Goal: Task Accomplishment & Management: Use online tool/utility

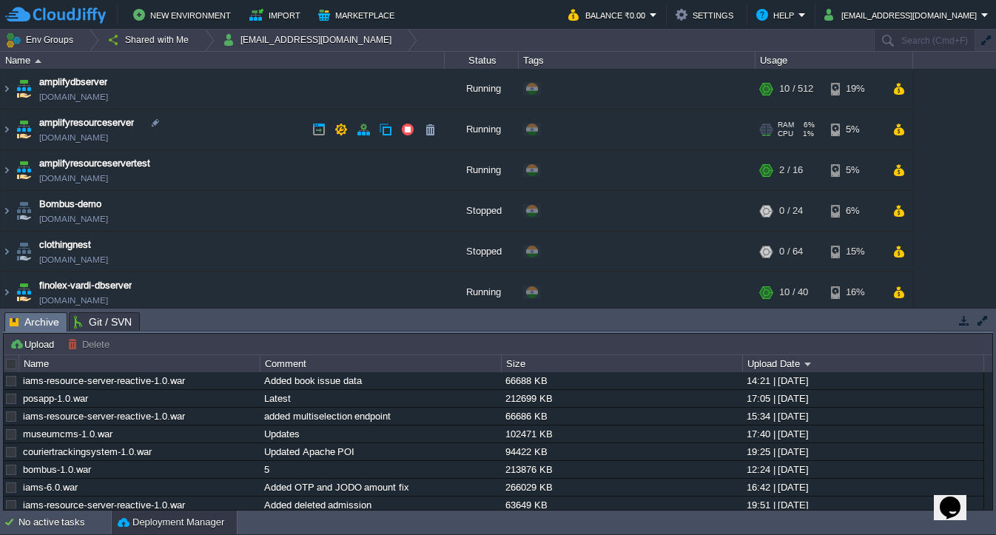
click at [263, 139] on td "amplifyresourceserver [DOMAIN_NAME]" at bounding box center [223, 130] width 444 height 41
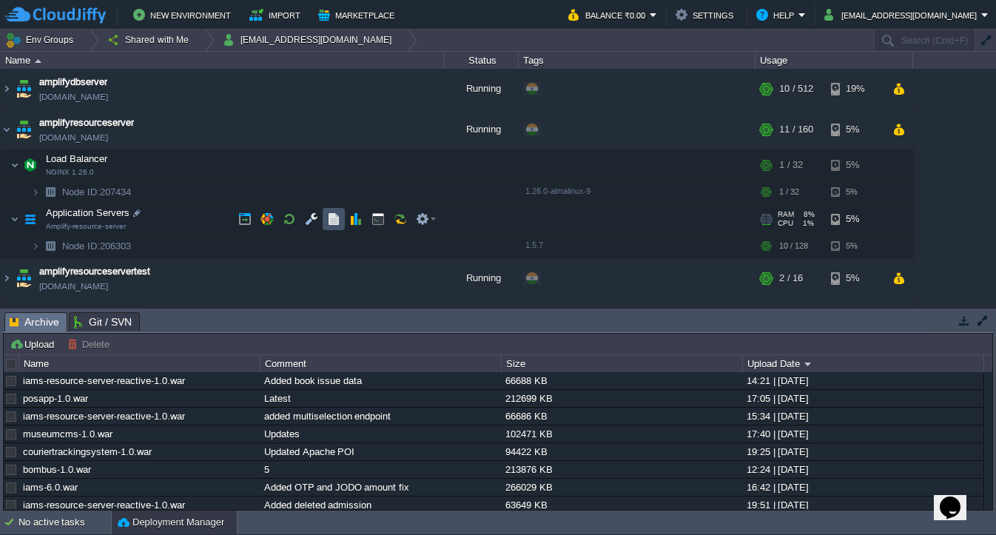
click at [340, 222] on button "button" at bounding box center [333, 218] width 13 height 13
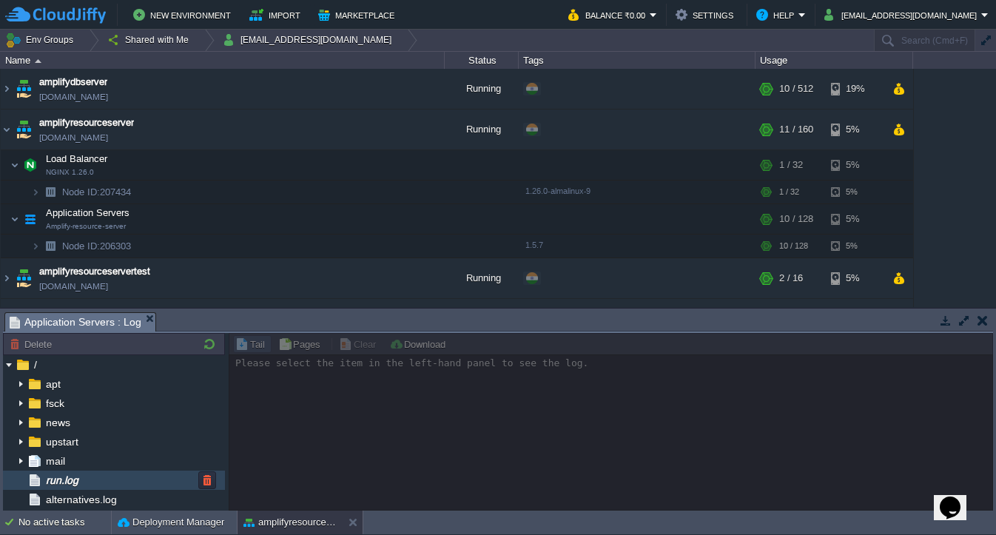
click at [45, 482] on span "run.log" at bounding box center [62, 480] width 38 height 13
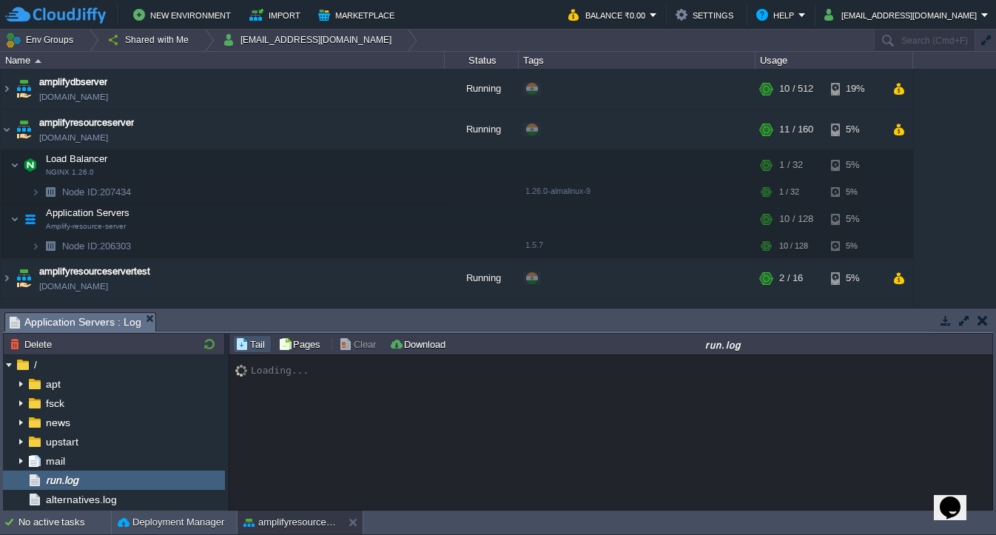
scroll to position [14678, 0]
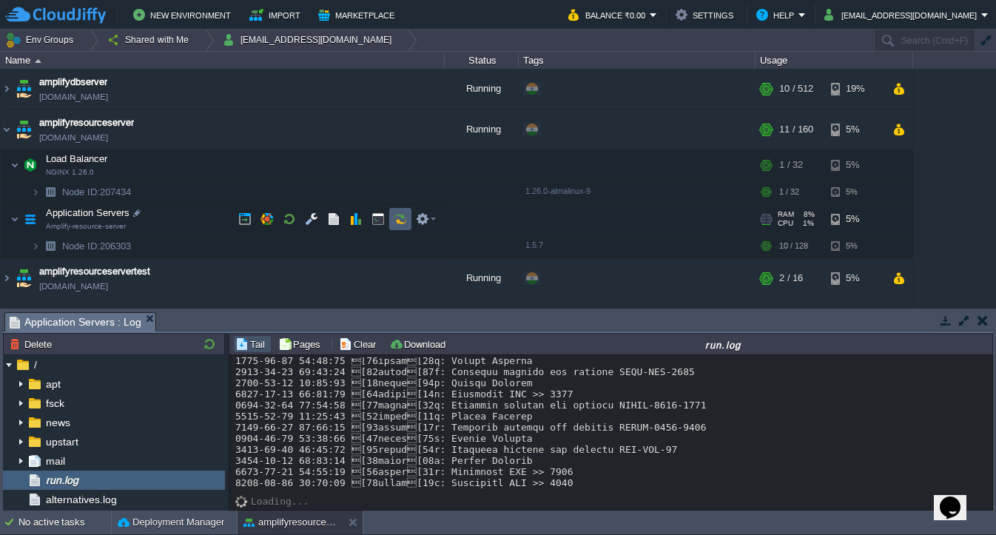
click at [405, 219] on button "button" at bounding box center [400, 218] width 13 height 13
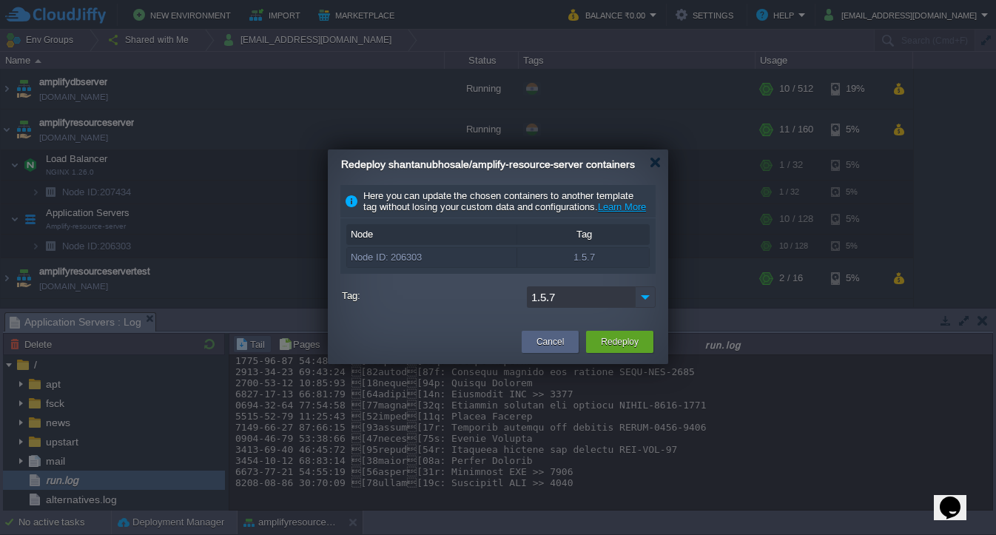
click at [644, 308] on img at bounding box center [645, 296] width 21 height 21
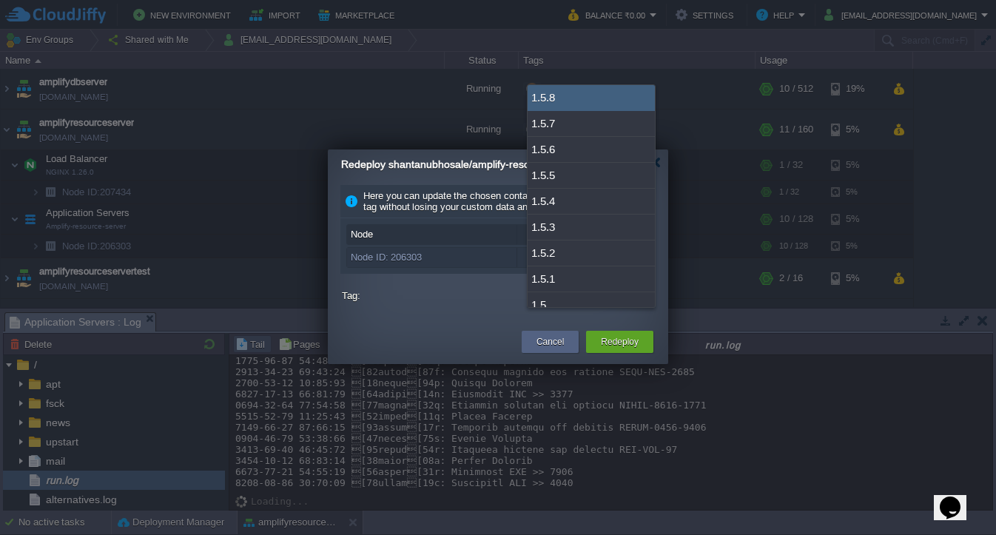
drag, startPoint x: 568, startPoint y: 95, endPoint x: 568, endPoint y: 108, distance: 13.3
click at [568, 95] on div "1.5.8" at bounding box center [591, 98] width 127 height 26
type input "1.5.8"
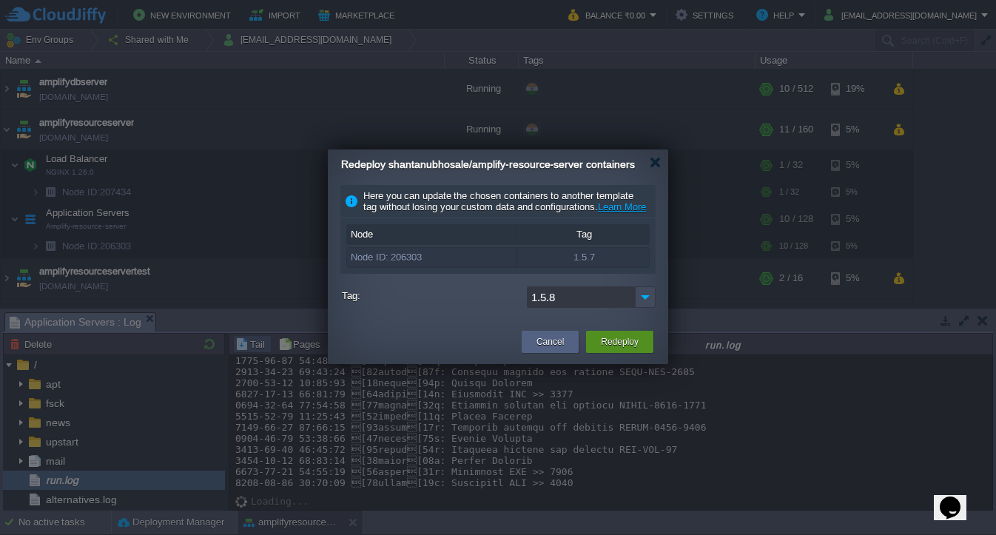
click at [637, 353] on div "Redeploy" at bounding box center [619, 342] width 45 height 22
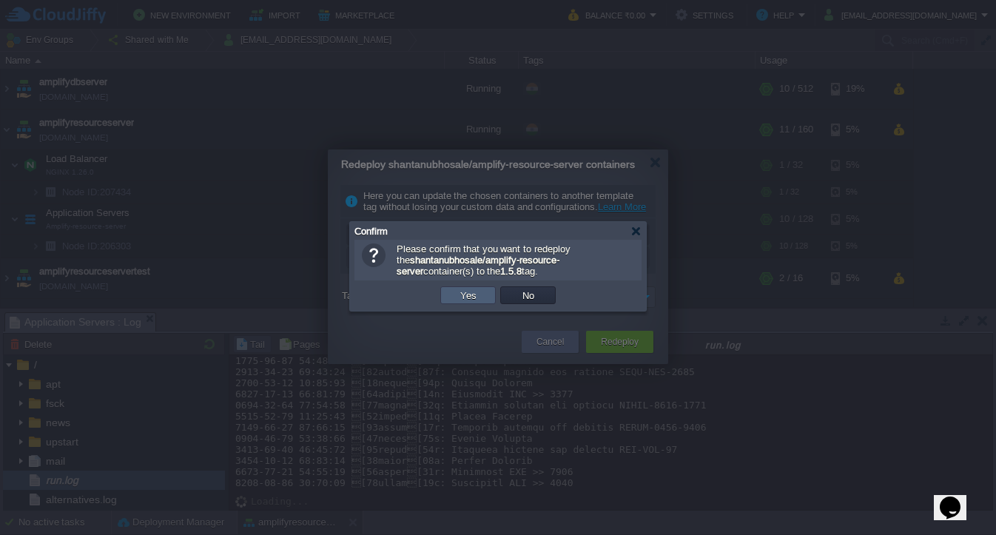
click at [480, 302] on td "Yes" at bounding box center [467, 295] width 55 height 18
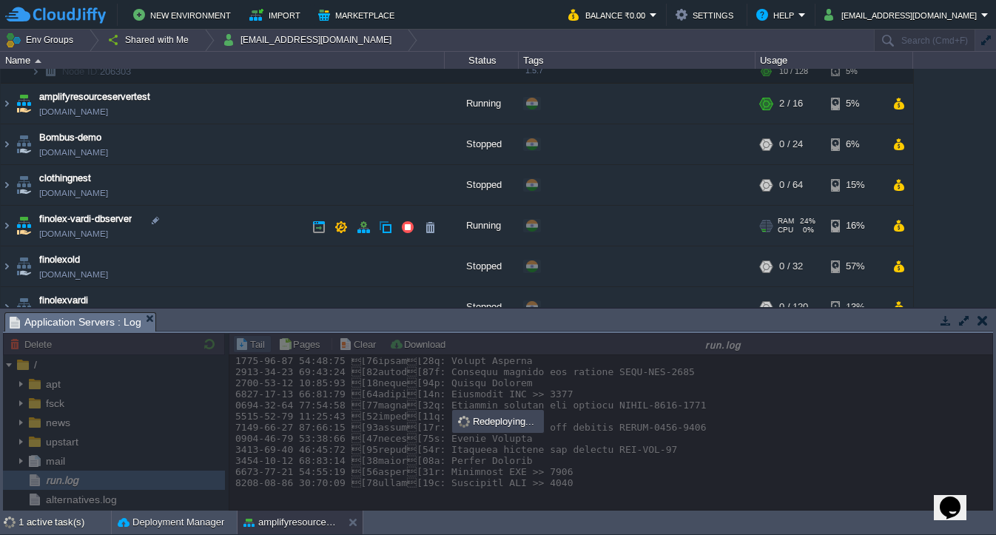
scroll to position [165, 0]
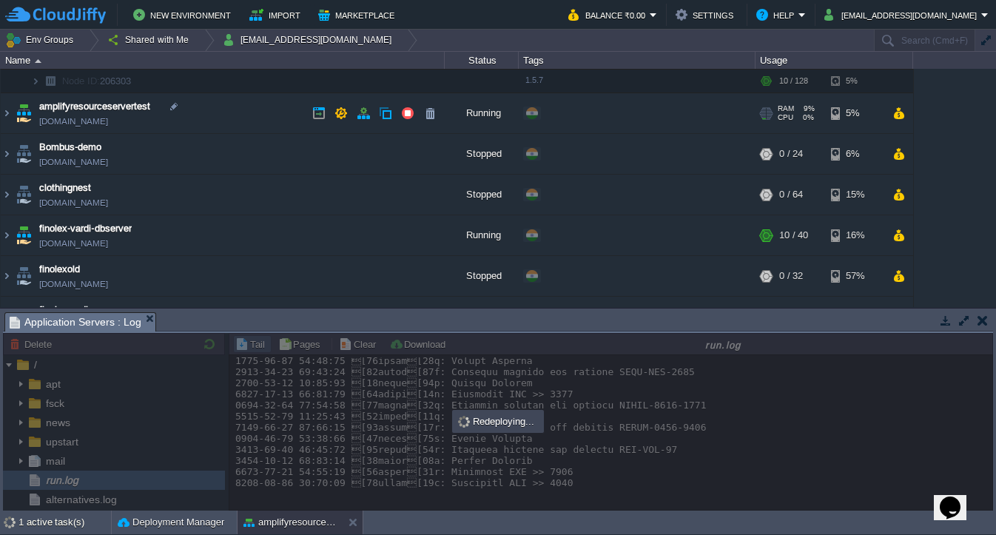
click at [223, 125] on td "amplifyresourceservertest [DOMAIN_NAME]" at bounding box center [223, 113] width 444 height 41
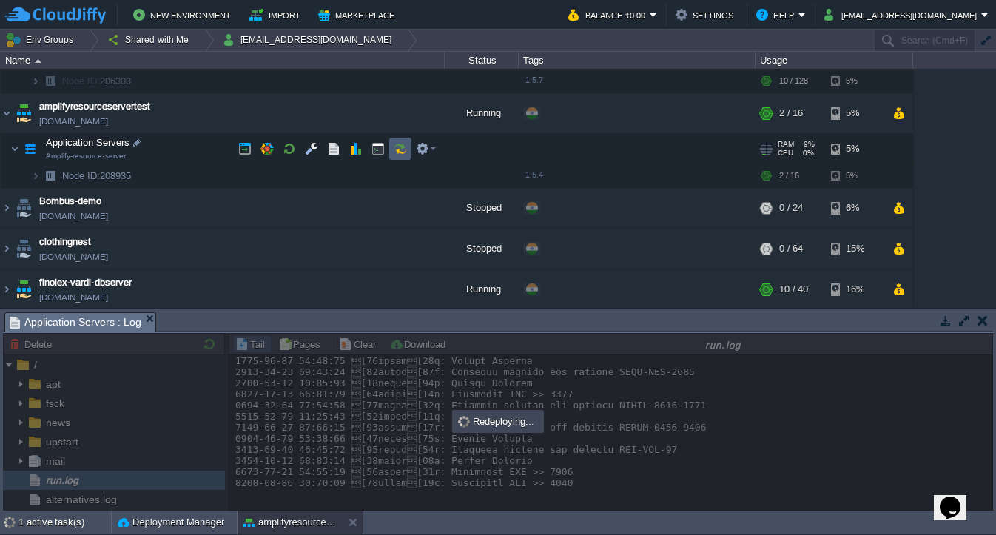
click at [395, 147] on button "button" at bounding box center [400, 148] width 13 height 13
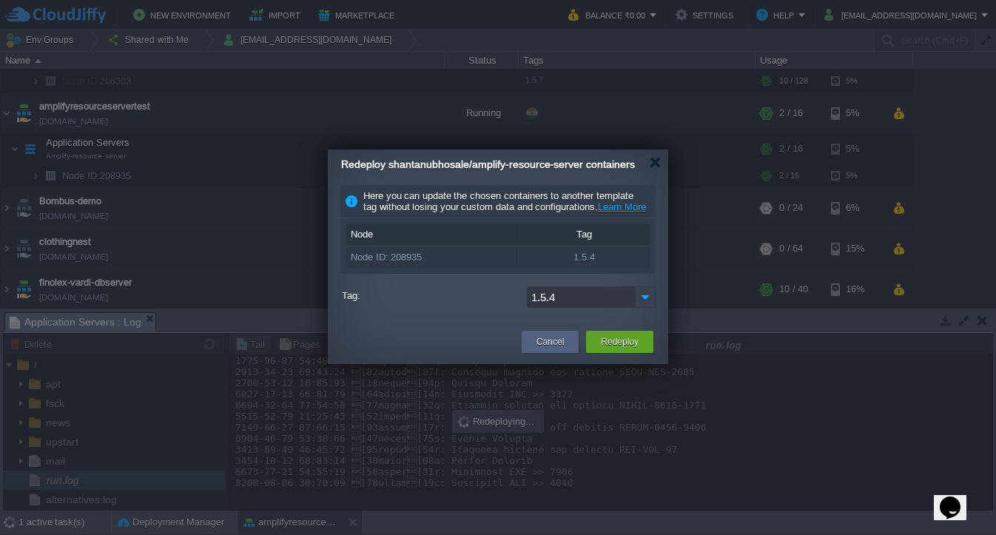
click at [650, 308] on img at bounding box center [645, 296] width 21 height 21
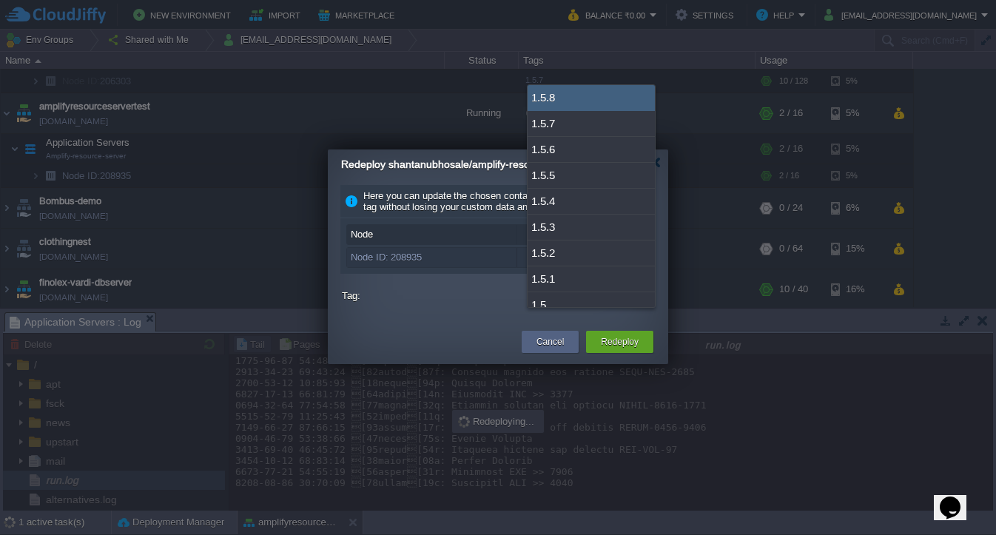
drag, startPoint x: 559, startPoint y: 92, endPoint x: 587, endPoint y: 178, distance: 90.6
click at [558, 92] on div "1.5.8" at bounding box center [591, 98] width 127 height 26
type input "1.5.8"
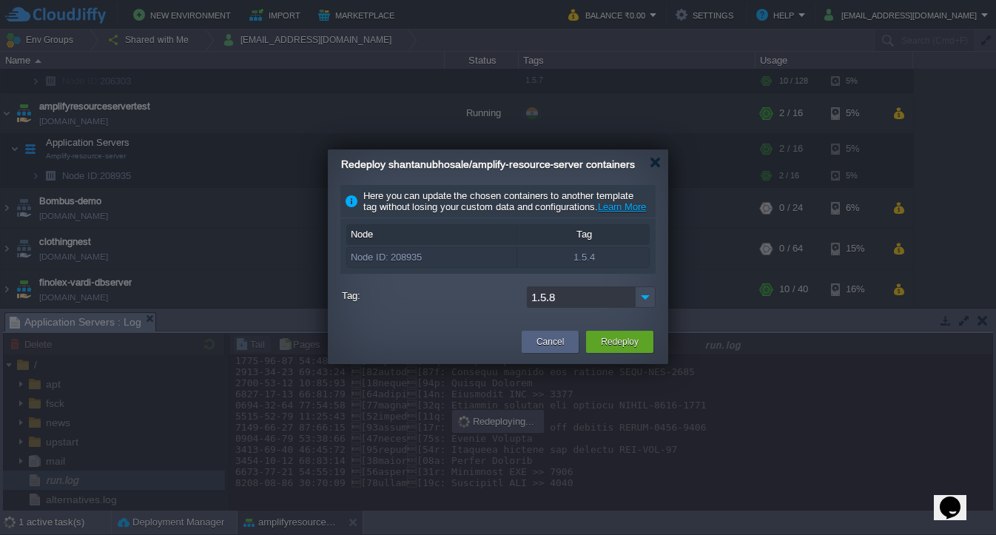
click at [633, 353] on div "Redeploy" at bounding box center [619, 342] width 45 height 22
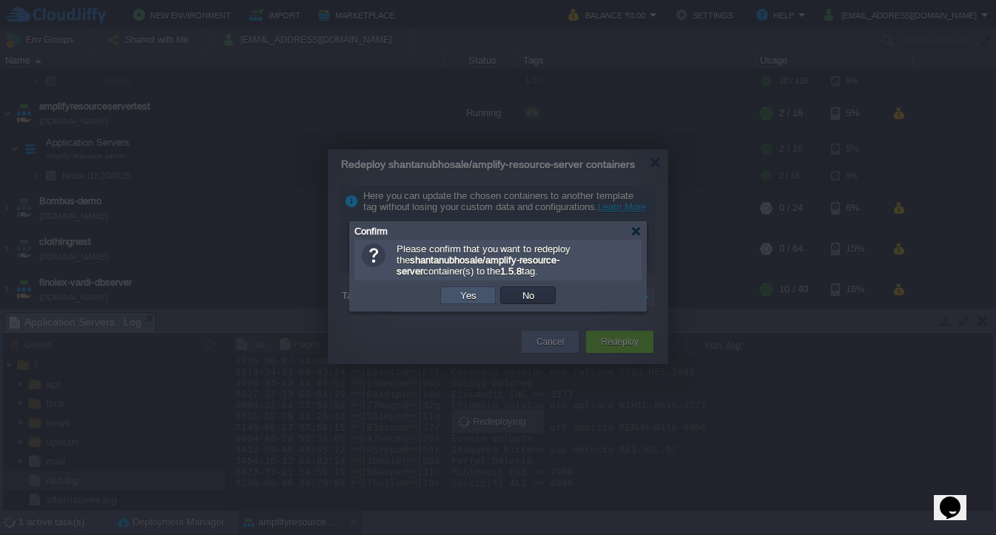
click at [476, 302] on button "Yes" at bounding box center [468, 295] width 25 height 13
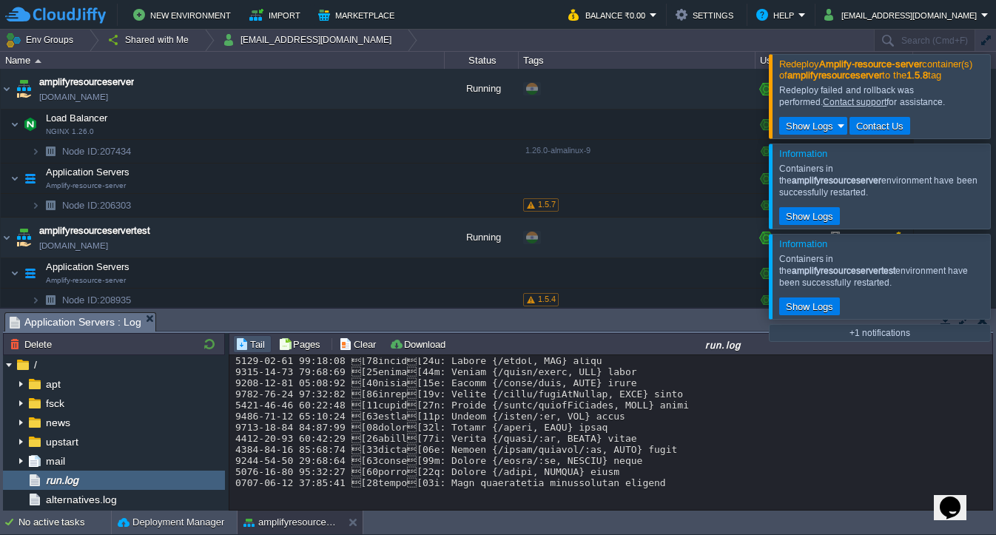
scroll to position [29477, 0]
click at [995, 110] on div at bounding box center [1014, 96] width 0 height 84
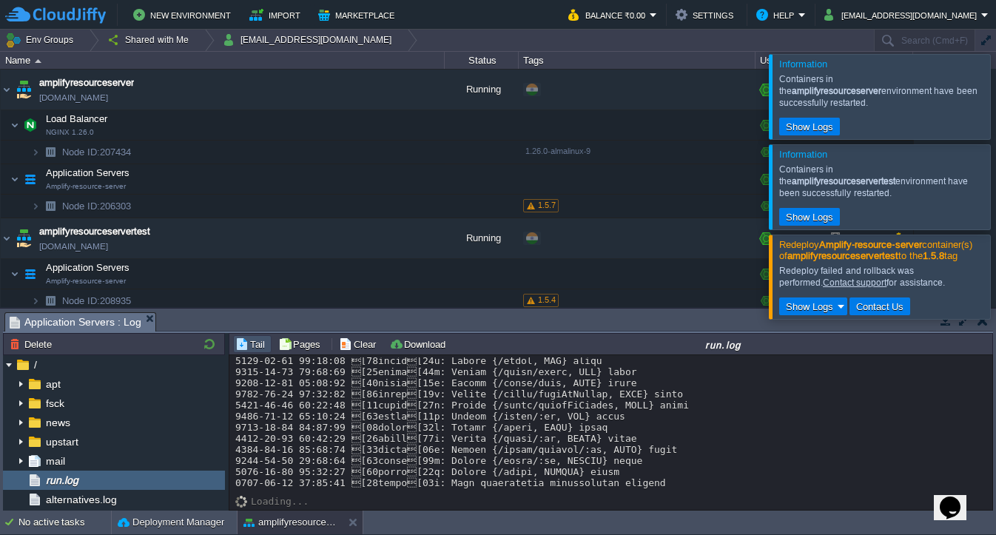
click at [995, 103] on div at bounding box center [1014, 96] width 0 height 84
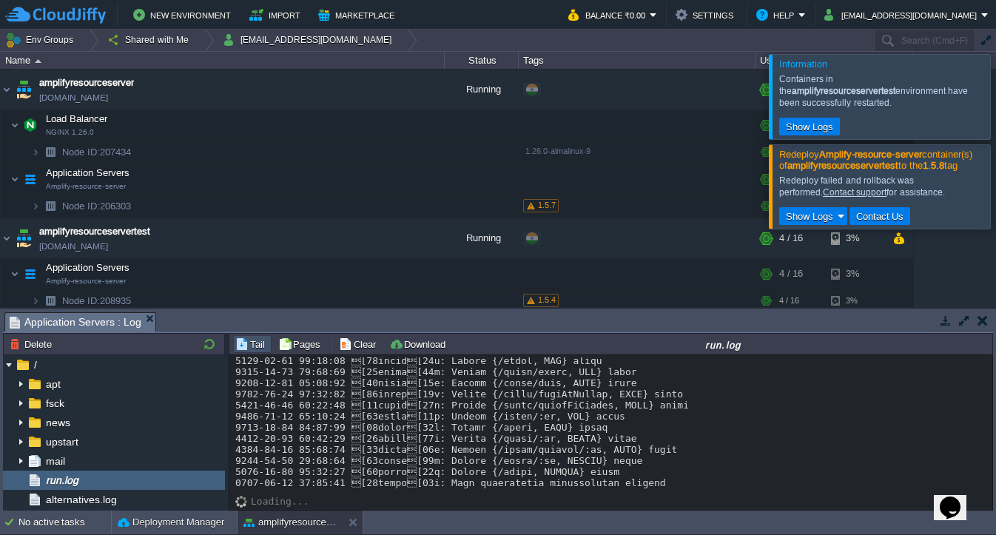
click at [995, 97] on div at bounding box center [1014, 96] width 0 height 84
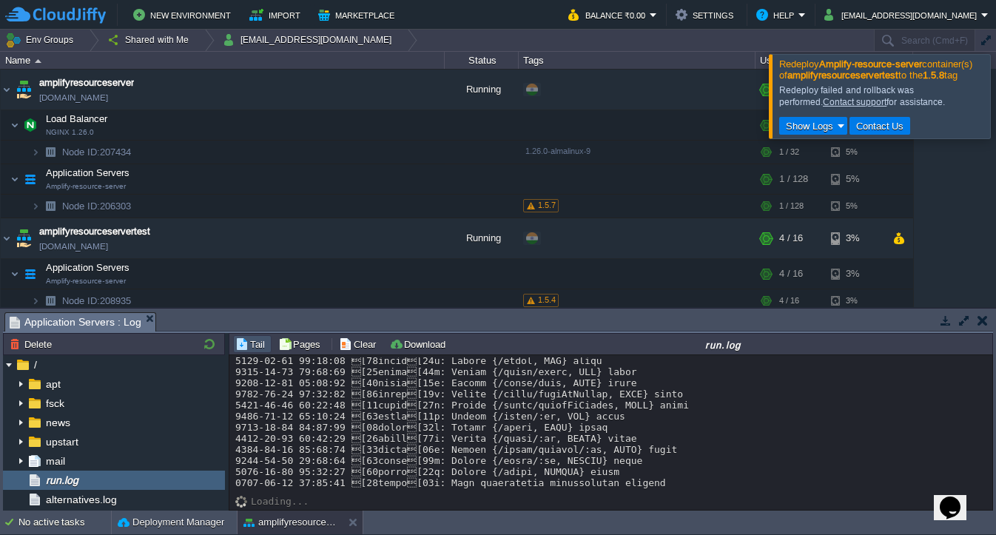
click at [995, 102] on div at bounding box center [1014, 96] width 0 height 84
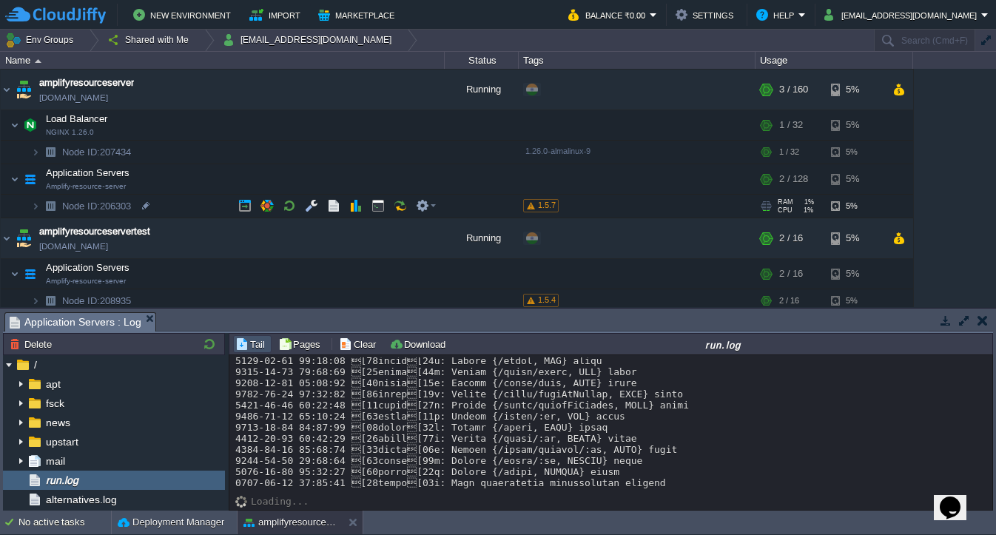
click at [539, 201] on span "1.5.7" at bounding box center [547, 205] width 18 height 9
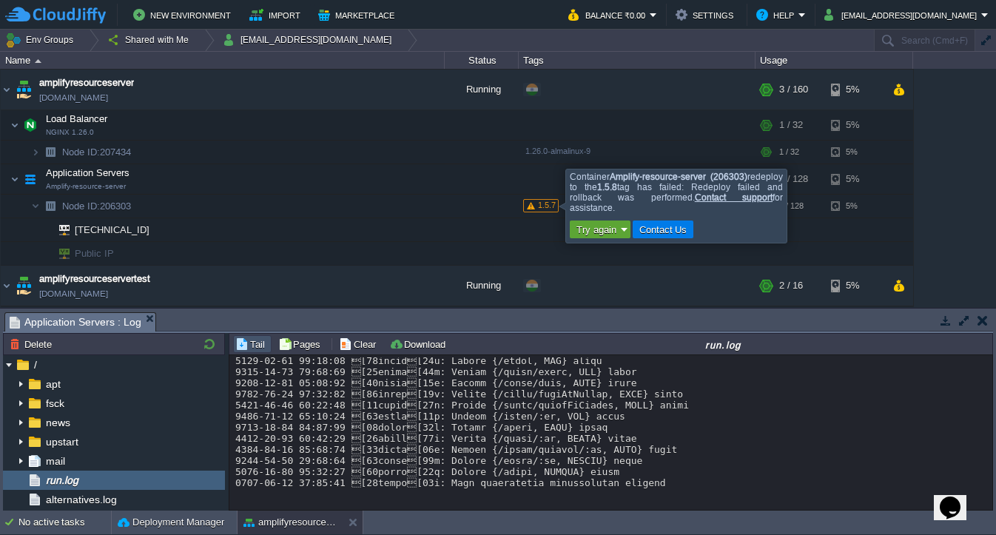
click at [810, 211] on div at bounding box center [810, 205] width 0 height 73
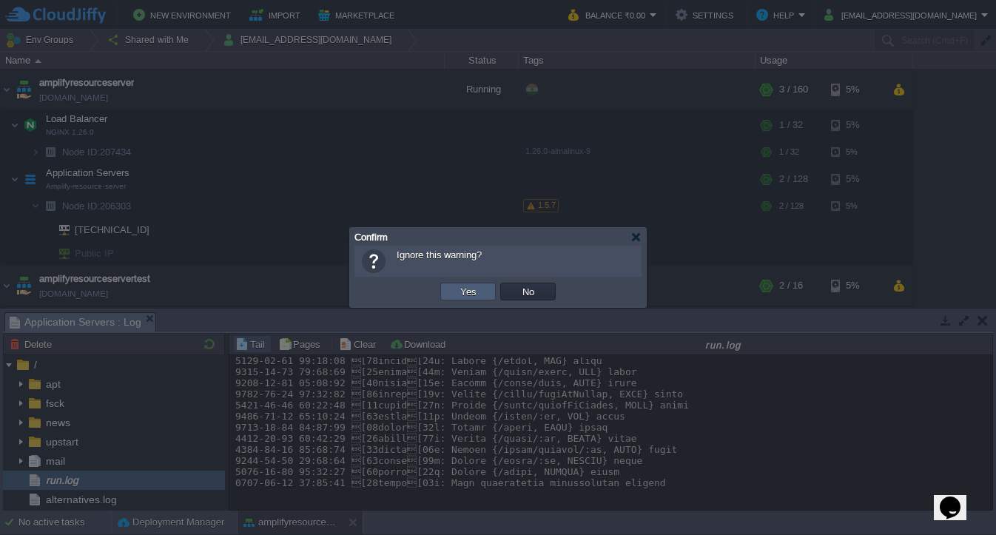
click at [476, 289] on button "Yes" at bounding box center [468, 291] width 25 height 13
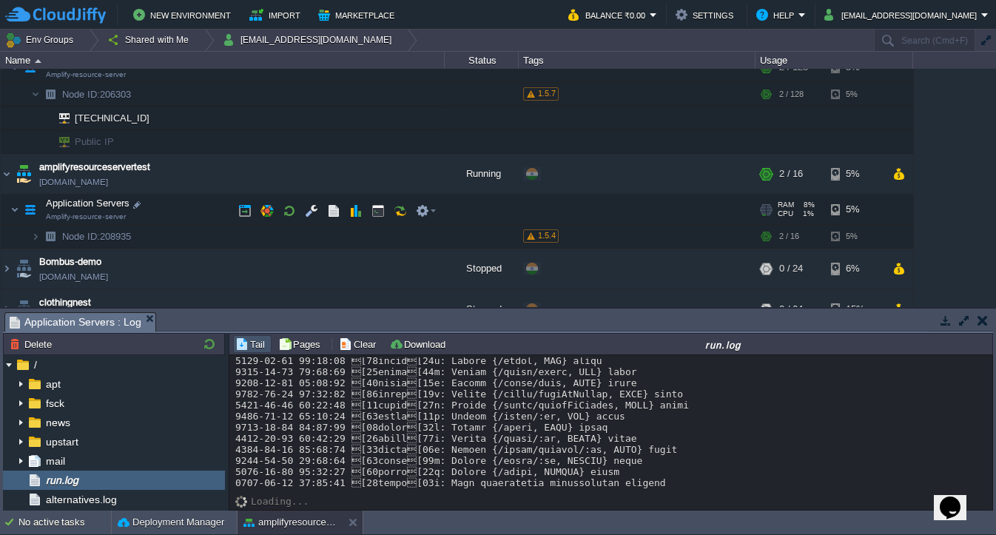
scroll to position [149, 0]
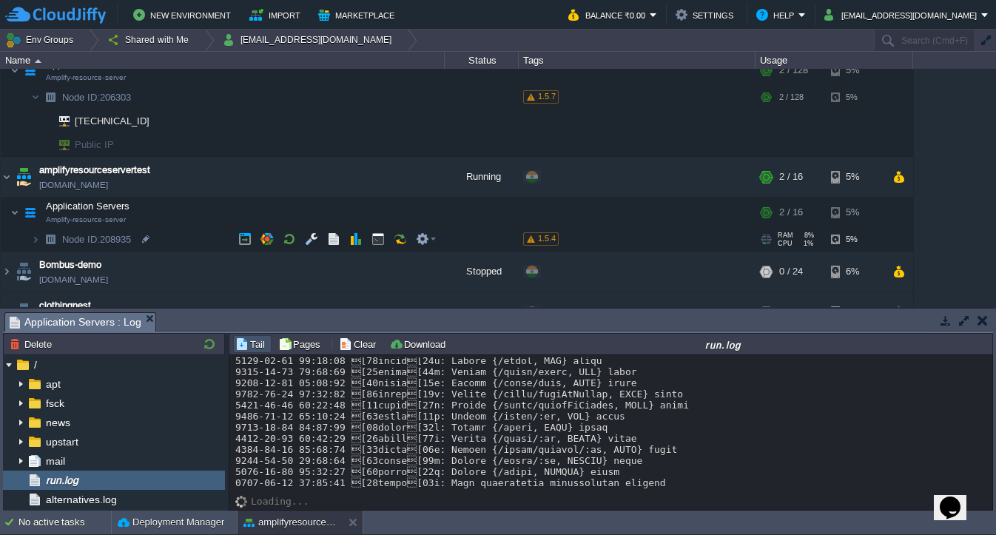
click at [541, 245] on div "1.5.4" at bounding box center [541, 238] width 36 height 13
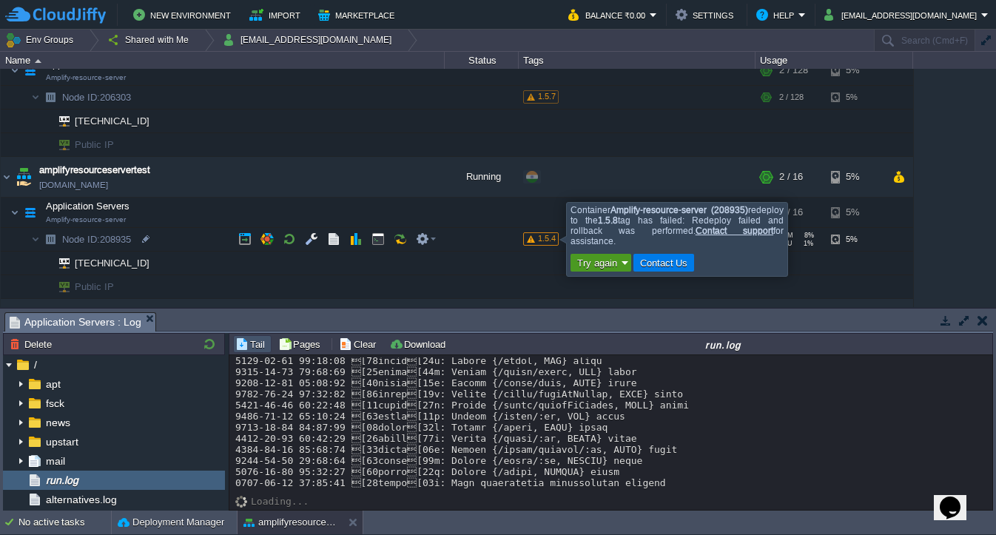
click at [607, 264] on button "Try again" at bounding box center [597, 262] width 49 height 13
click at [630, 241] on div "Container Amplify-resource-server (208935) redeploy to the 1.5.8 tag has failed…" at bounding box center [676, 239] width 213 height 69
click at [811, 238] on div at bounding box center [811, 238] width 0 height 73
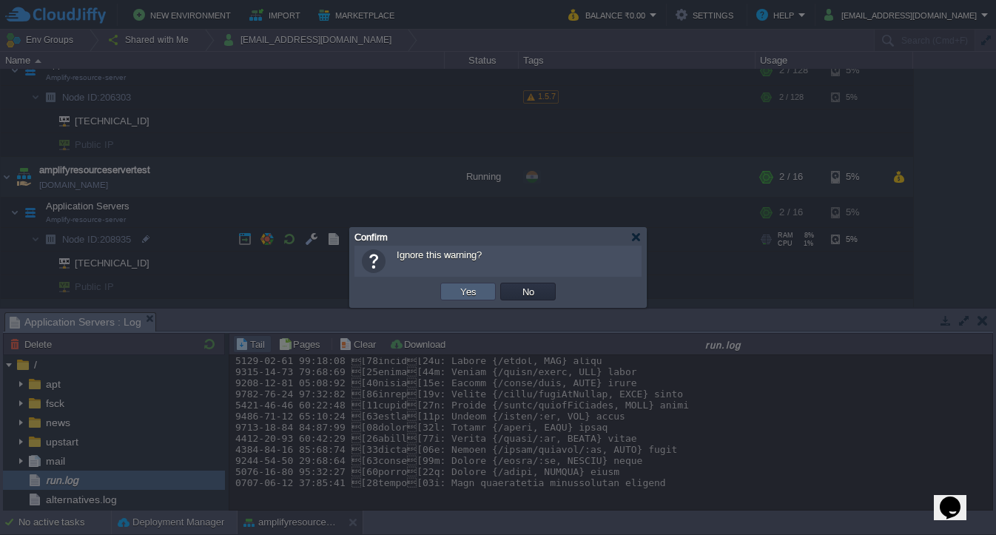
click at [480, 292] on td "Yes" at bounding box center [467, 292] width 55 height 18
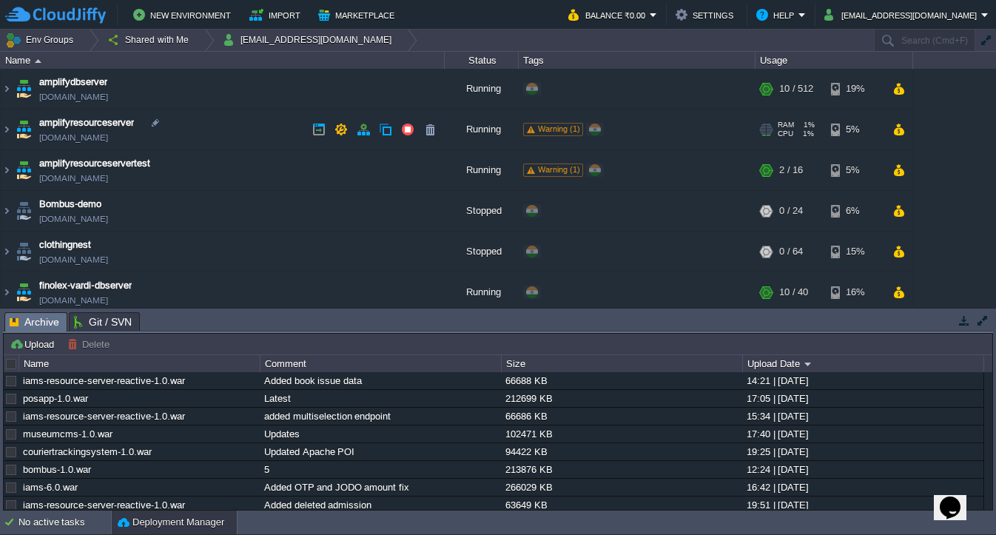
click at [255, 124] on td "amplifyresourceserver [DOMAIN_NAME]" at bounding box center [223, 130] width 444 height 41
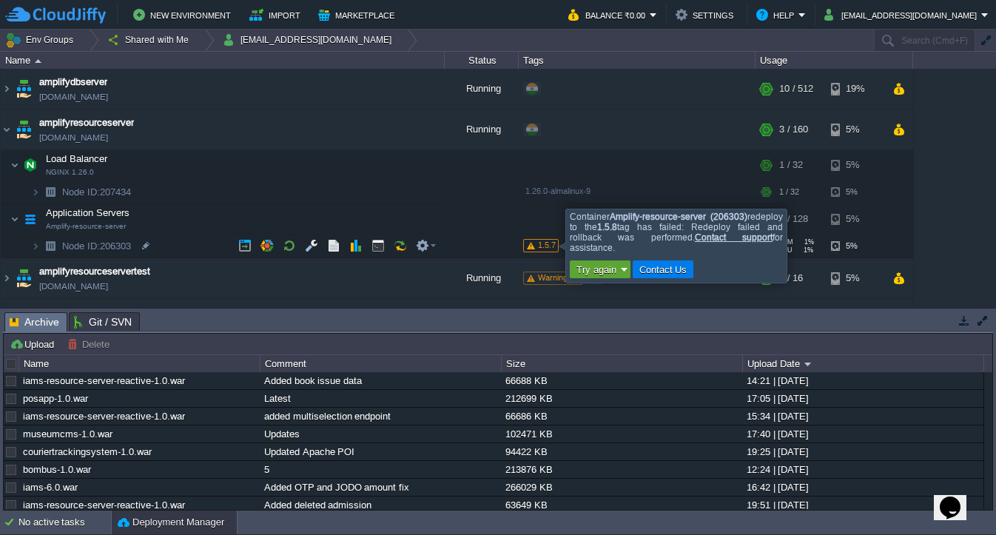
click at [550, 244] on span "1.5.7" at bounding box center [547, 244] width 18 height 9
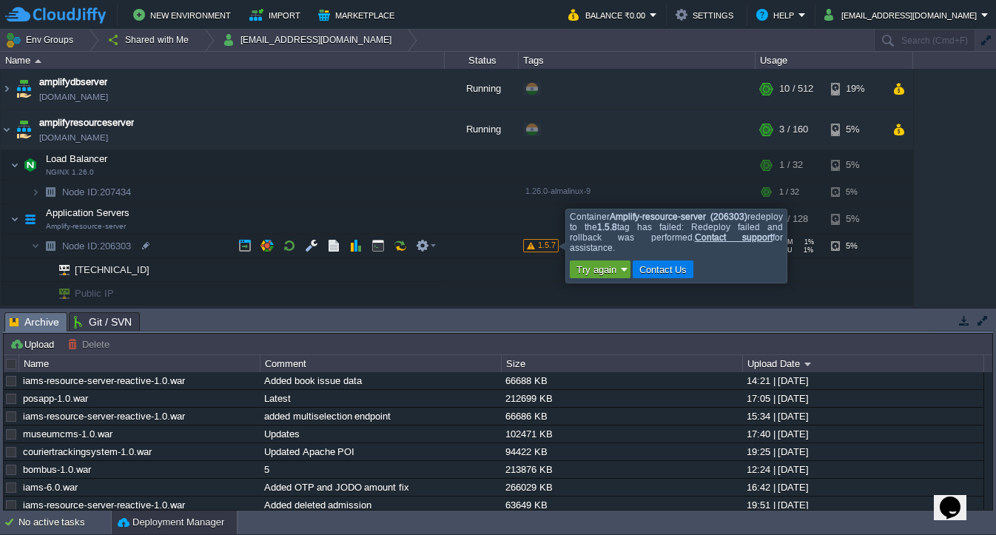
click at [810, 240] on div at bounding box center [810, 245] width 0 height 73
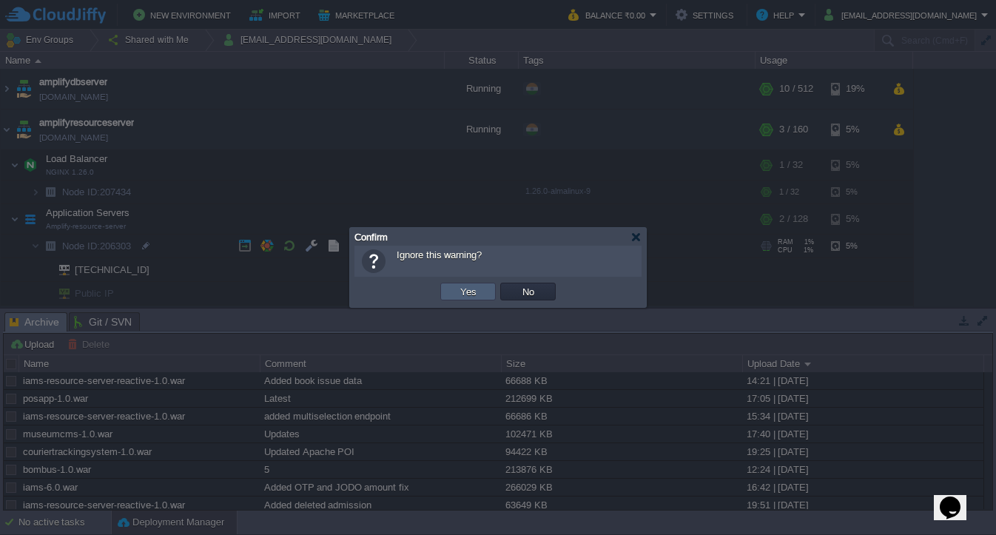
click at [462, 294] on button "Yes" at bounding box center [468, 291] width 25 height 13
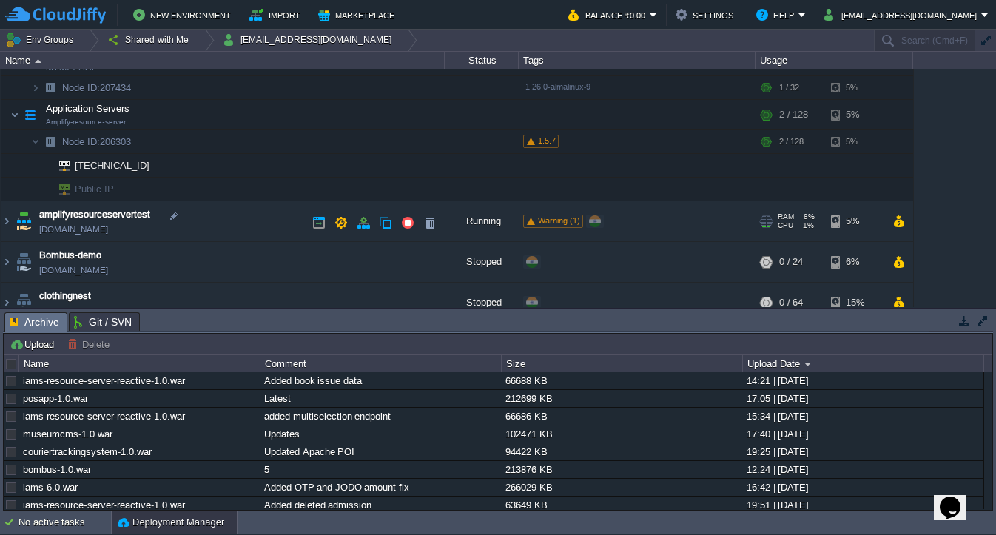
scroll to position [103, 0]
click at [272, 227] on td "amplifyresourceservertest [DOMAIN_NAME]" at bounding box center [223, 223] width 444 height 41
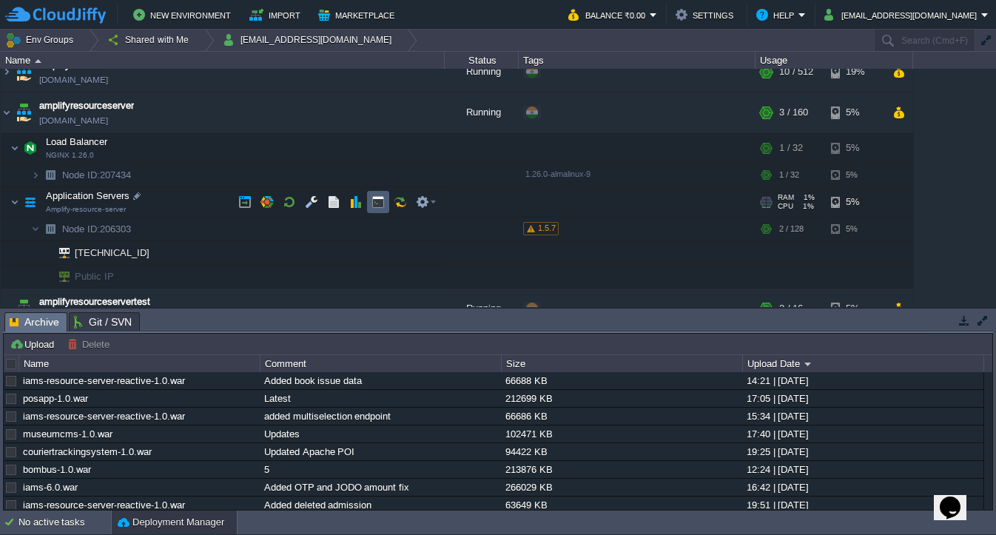
scroll to position [22, 0]
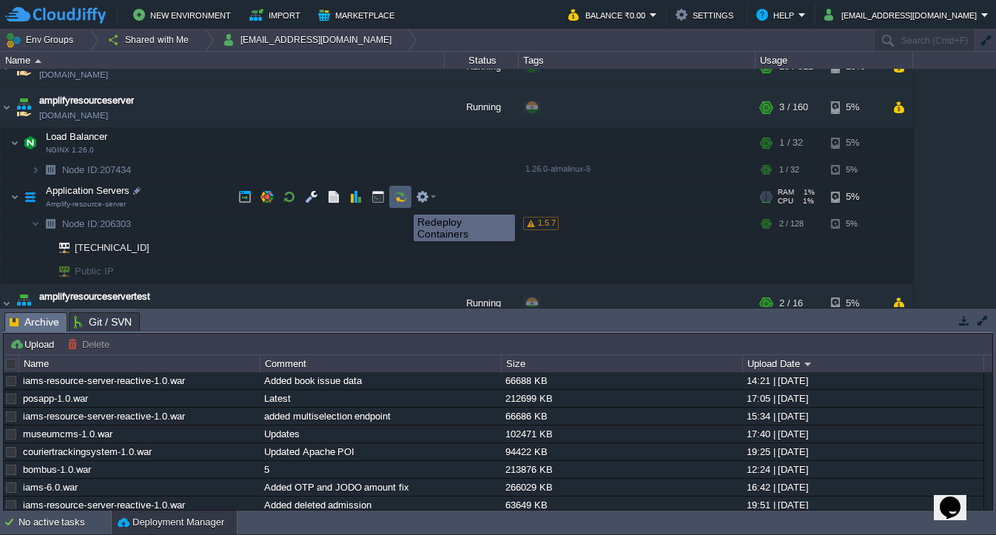
click at [403, 201] on button "button" at bounding box center [400, 196] width 13 height 13
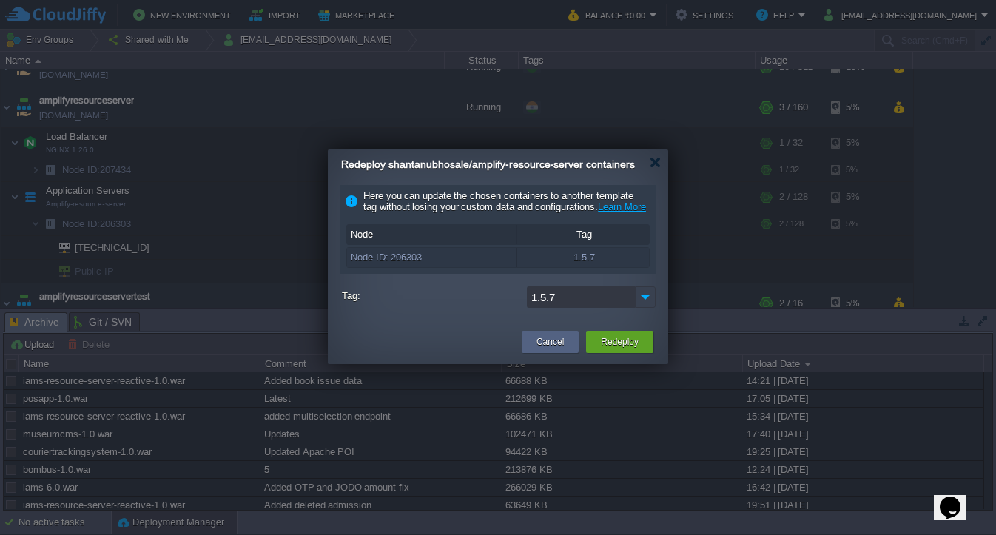
click at [647, 308] on img at bounding box center [645, 296] width 21 height 21
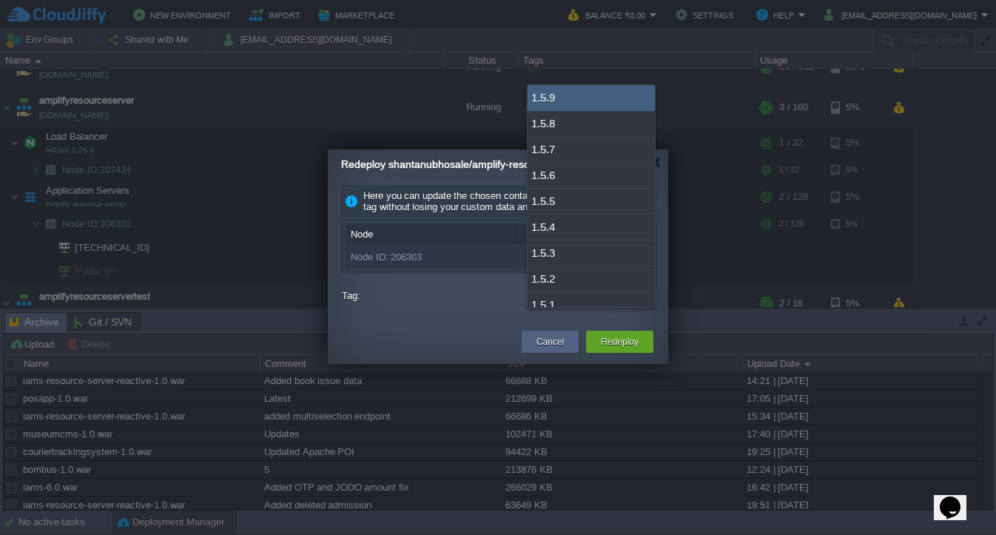
click at [573, 98] on div "1.5.9" at bounding box center [591, 98] width 127 height 26
type input "1.5.9"
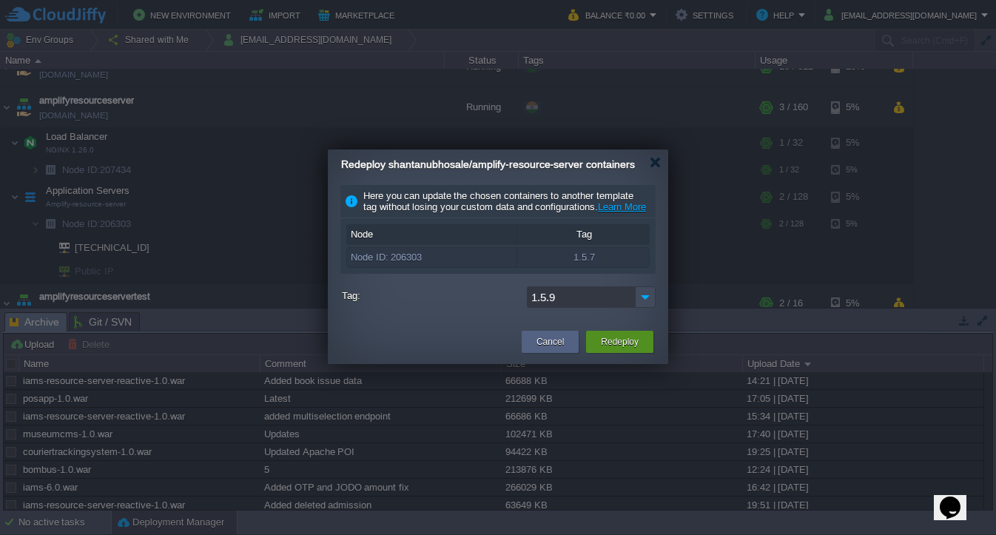
click at [619, 349] on button "Redeploy" at bounding box center [620, 341] width 38 height 15
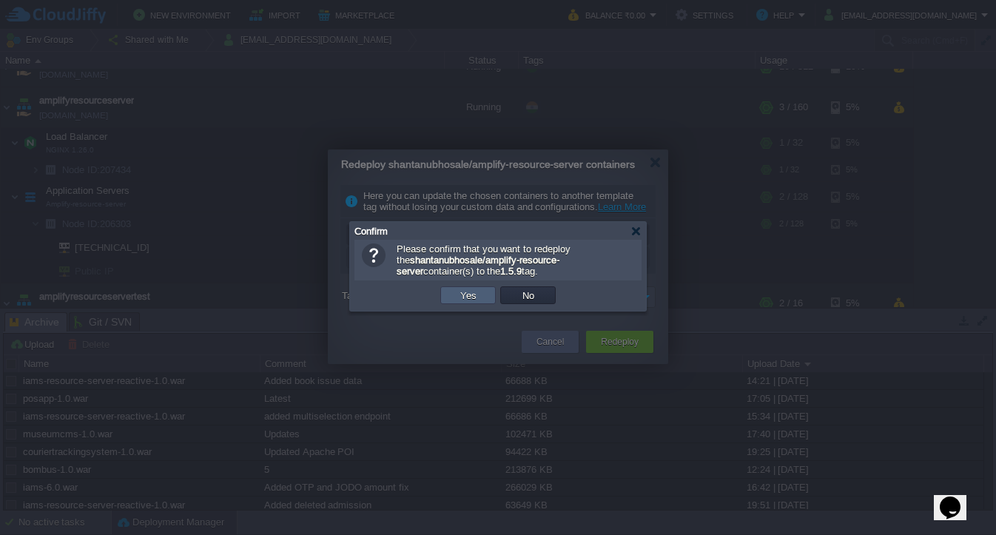
click at [475, 294] on button "Yes" at bounding box center [468, 295] width 25 height 13
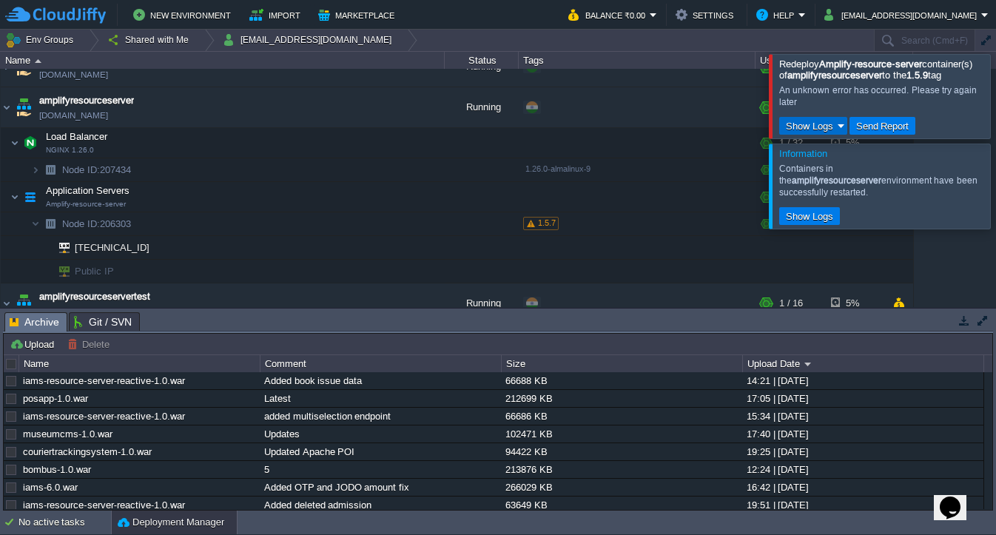
click at [832, 132] on button "Show Logs" at bounding box center [809, 125] width 56 height 13
click at [878, 132] on button "Send Report" at bounding box center [883, 125] width 62 height 13
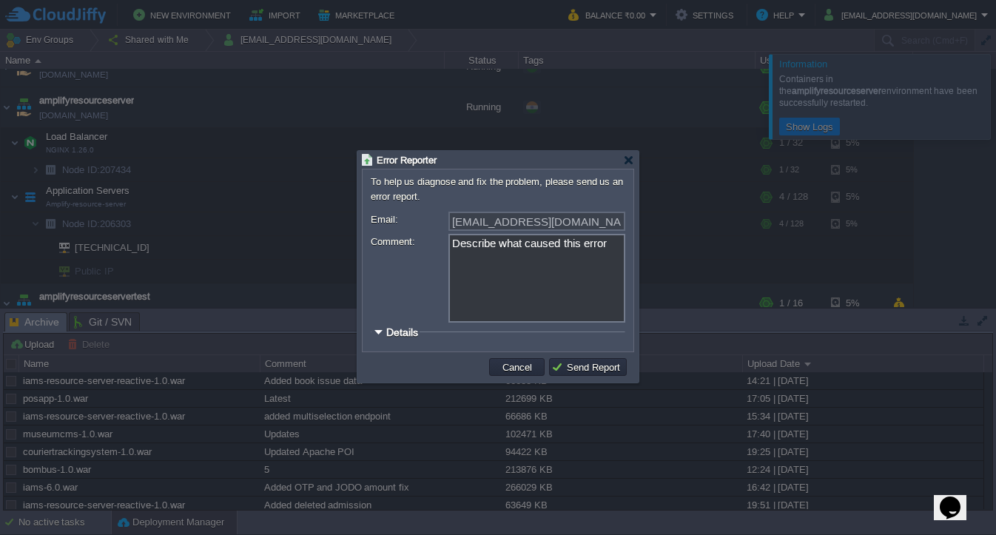
click at [403, 337] on span "Details" at bounding box center [402, 332] width 32 height 12
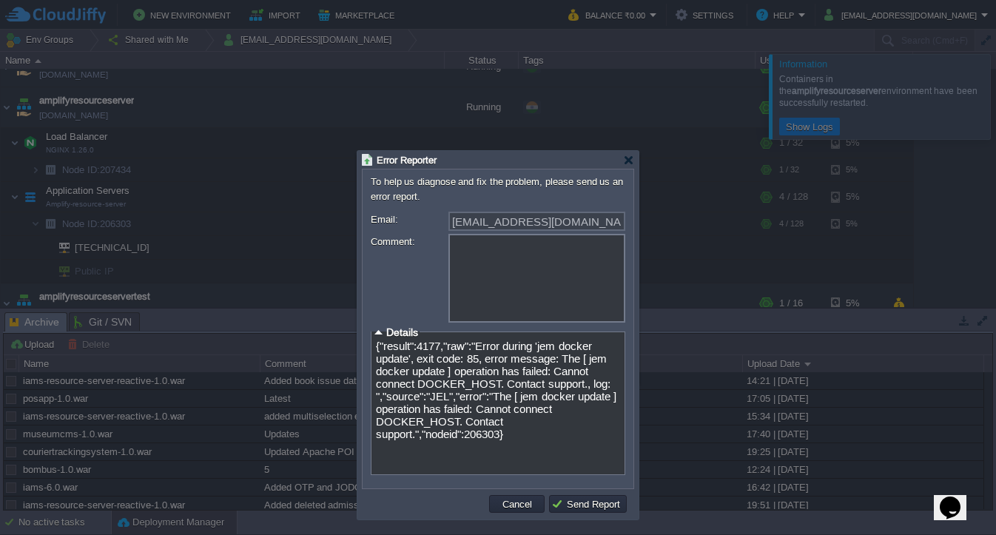
click at [505, 283] on textarea "Comment:" at bounding box center [536, 278] width 177 height 89
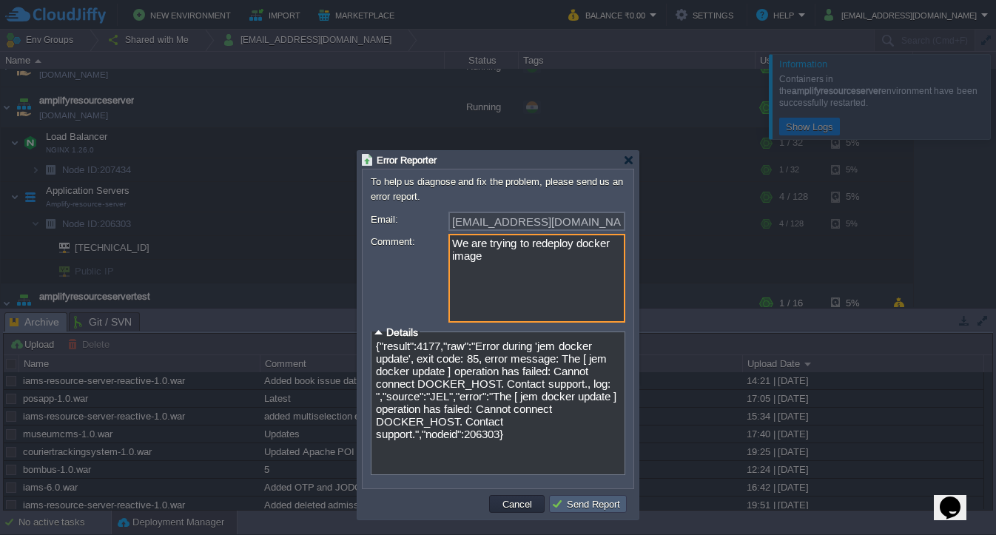
type textarea "We are trying to redeploy docker image"
click at [590, 504] on button "Send Report" at bounding box center [587, 503] width 73 height 13
click at [581, 496] on td "Send Report" at bounding box center [588, 504] width 78 height 18
click at [563, 511] on button "Send Report" at bounding box center [587, 503] width 73 height 13
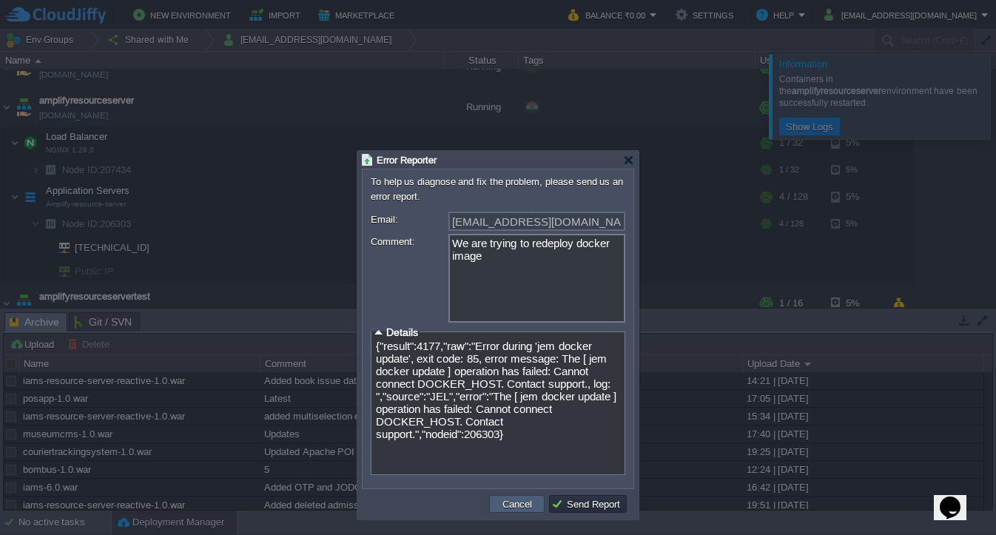
click at [530, 508] on button "Cancel" at bounding box center [517, 503] width 38 height 13
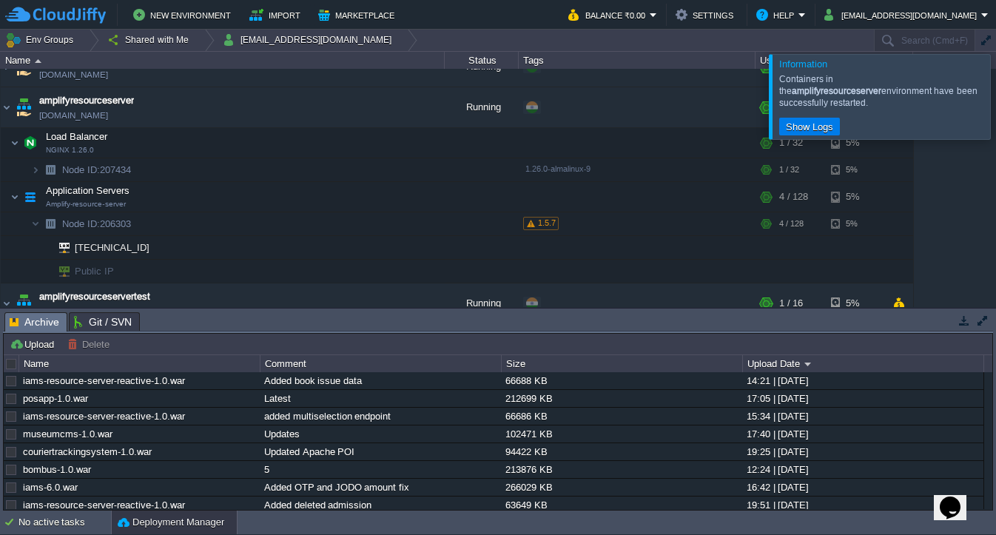
click at [995, 104] on div at bounding box center [1014, 96] width 0 height 84
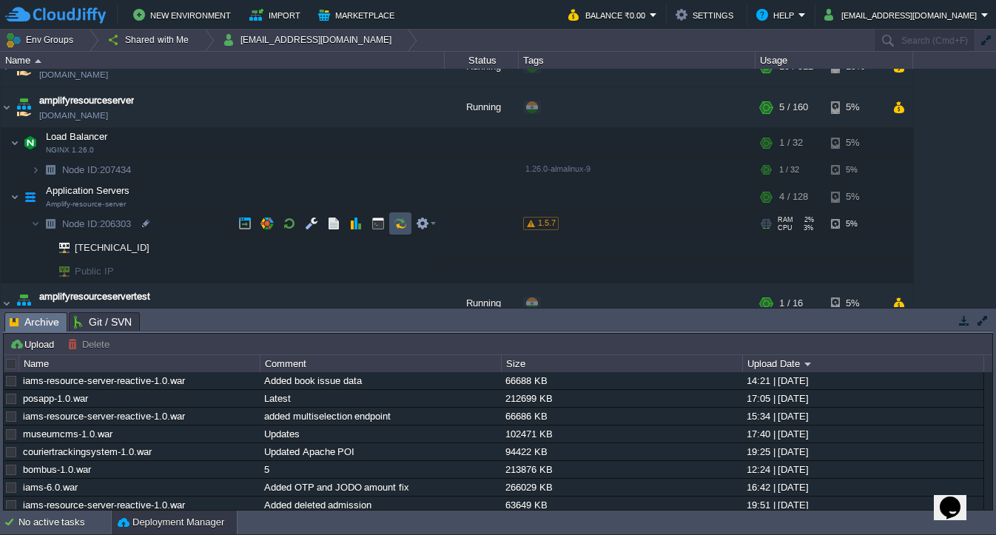
click at [403, 222] on button "button" at bounding box center [400, 223] width 13 height 13
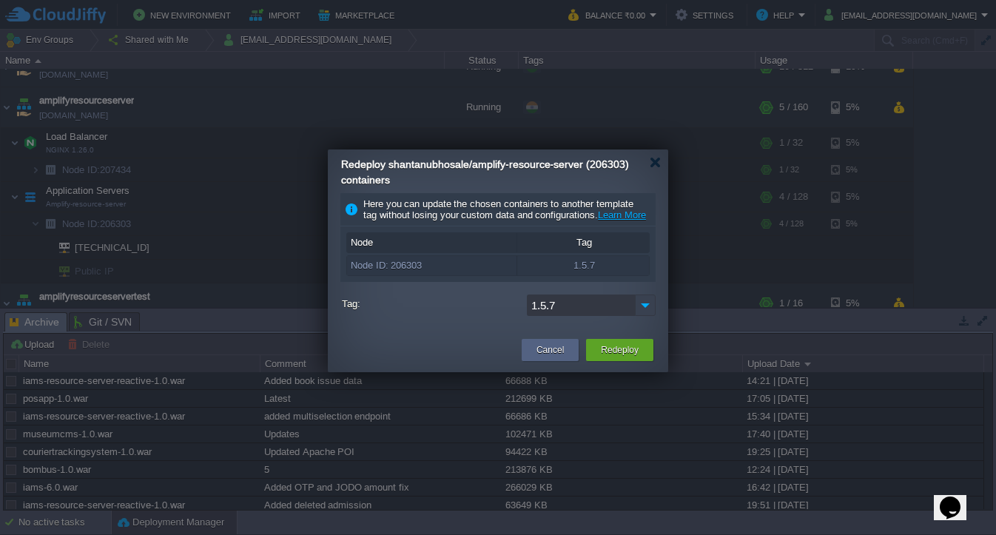
click at [649, 316] on img at bounding box center [645, 304] width 21 height 21
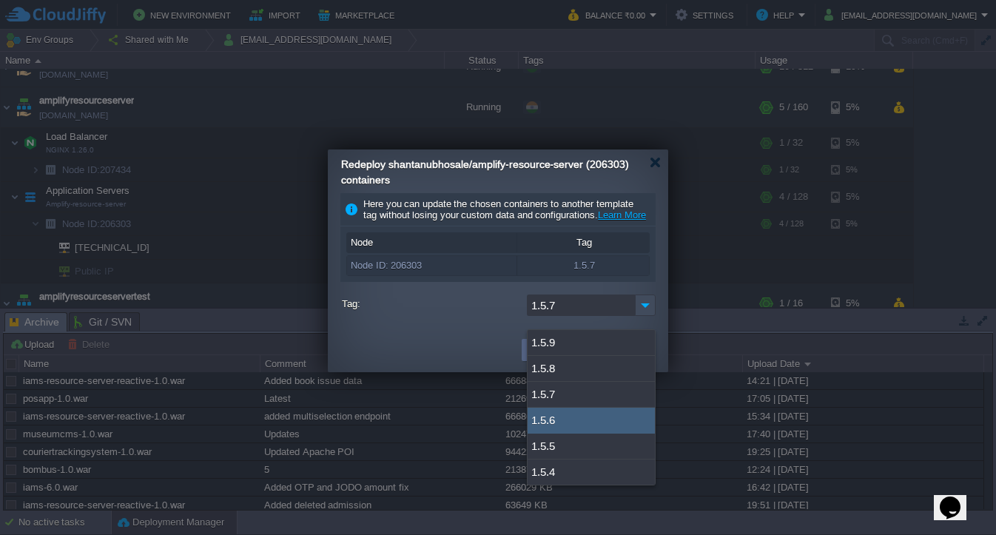
click at [575, 417] on div "1.5.6" at bounding box center [591, 421] width 127 height 26
type input "1.5.6"
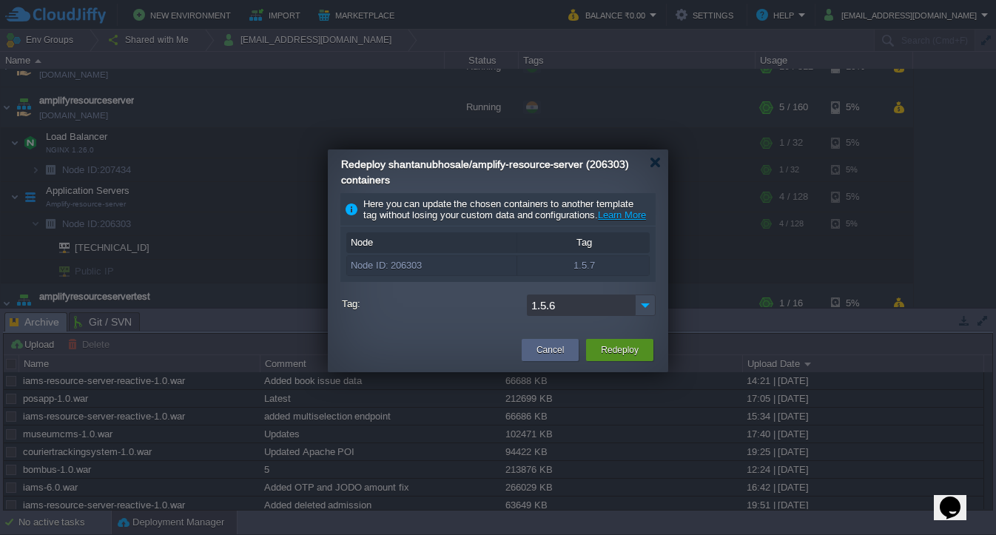
click at [621, 356] on button "Redeploy" at bounding box center [620, 350] width 38 height 15
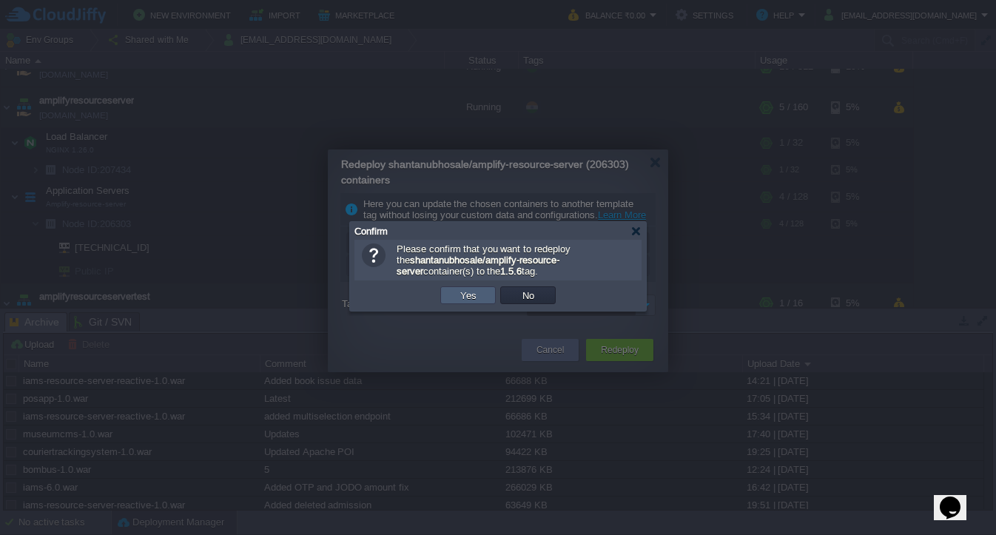
click at [475, 304] on td "Yes" at bounding box center [467, 295] width 55 height 18
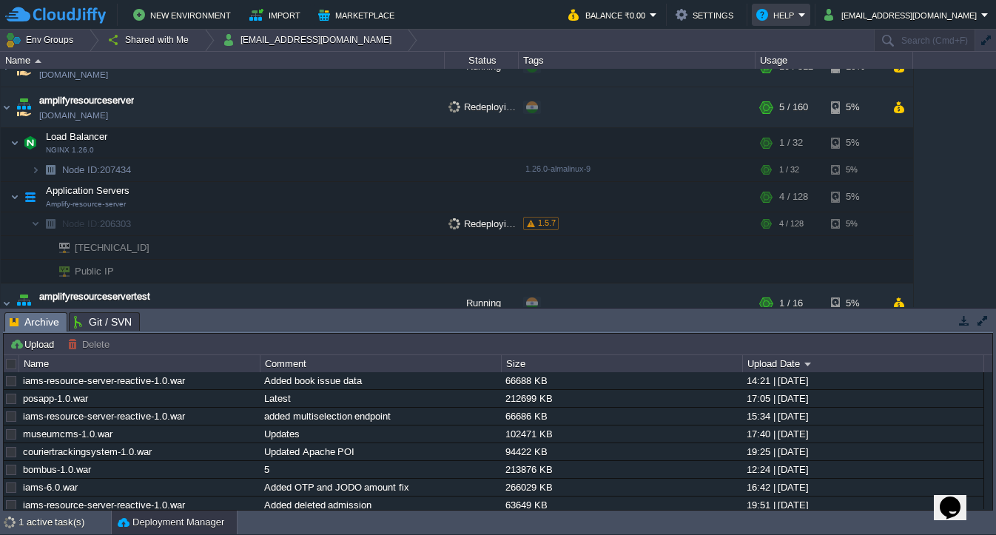
click at [799, 20] on em "Help" at bounding box center [781, 15] width 50 height 18
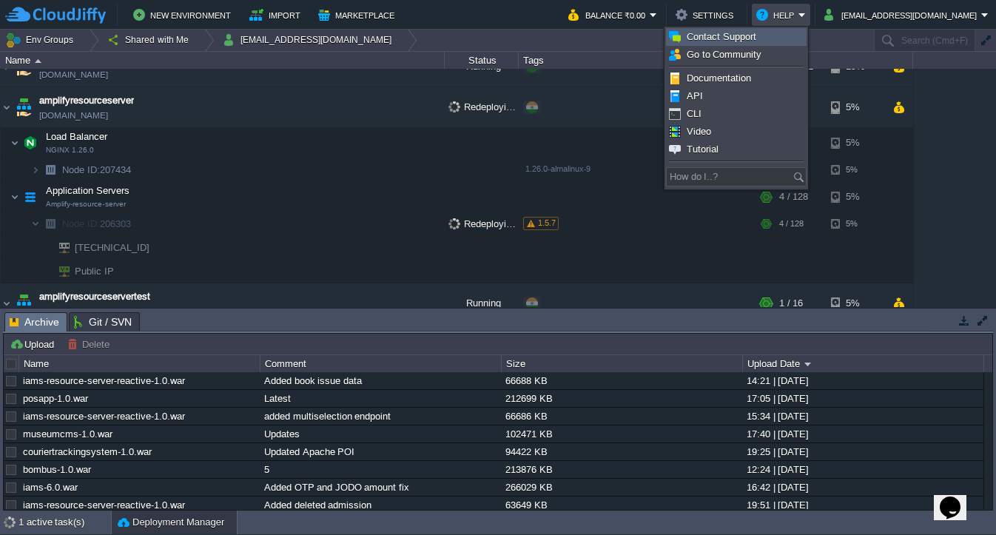
click at [775, 40] on link "Contact Support" at bounding box center [736, 37] width 139 height 16
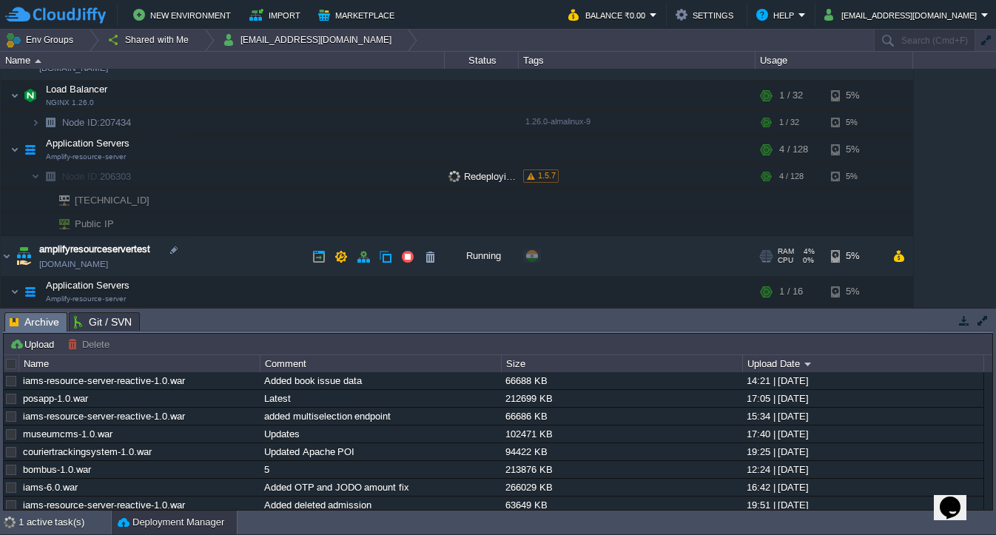
scroll to position [0, 0]
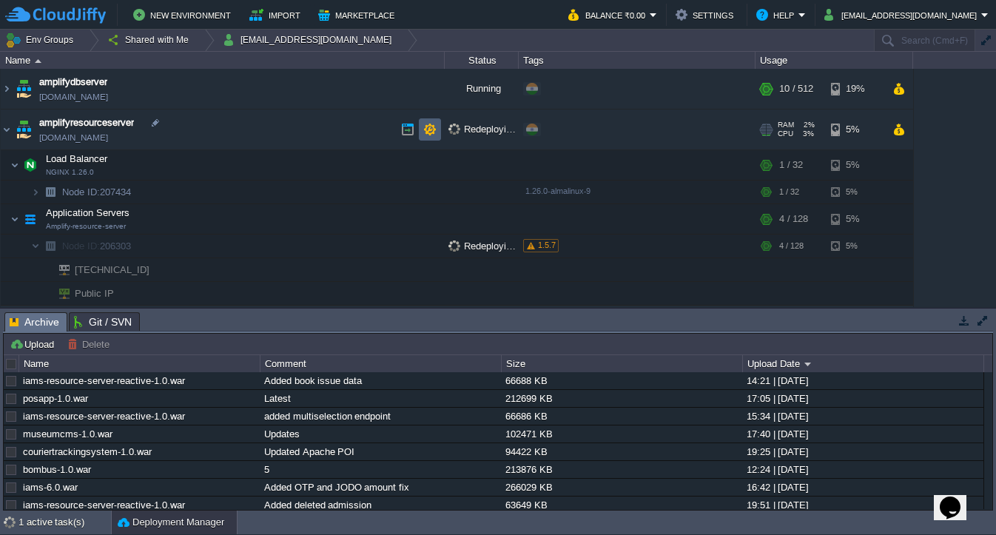
click at [427, 132] on button "button" at bounding box center [429, 129] width 13 height 13
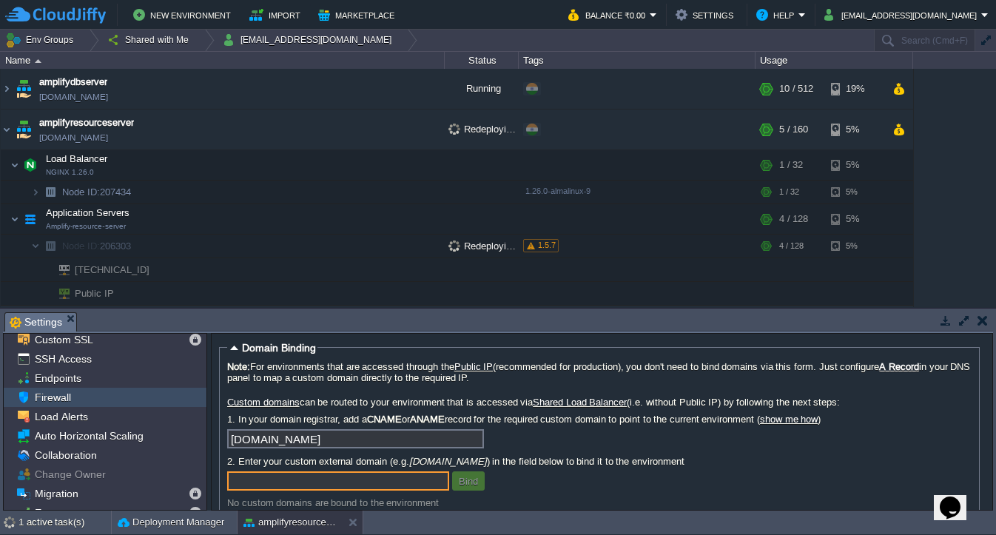
scroll to position [24, 0]
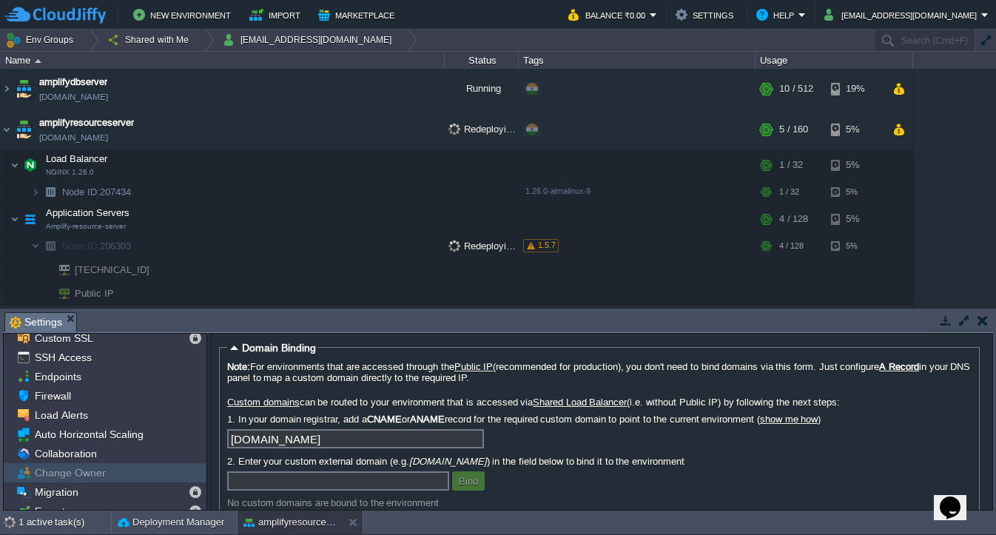
click at [108, 478] on div "Change Owner" at bounding box center [105, 472] width 203 height 19
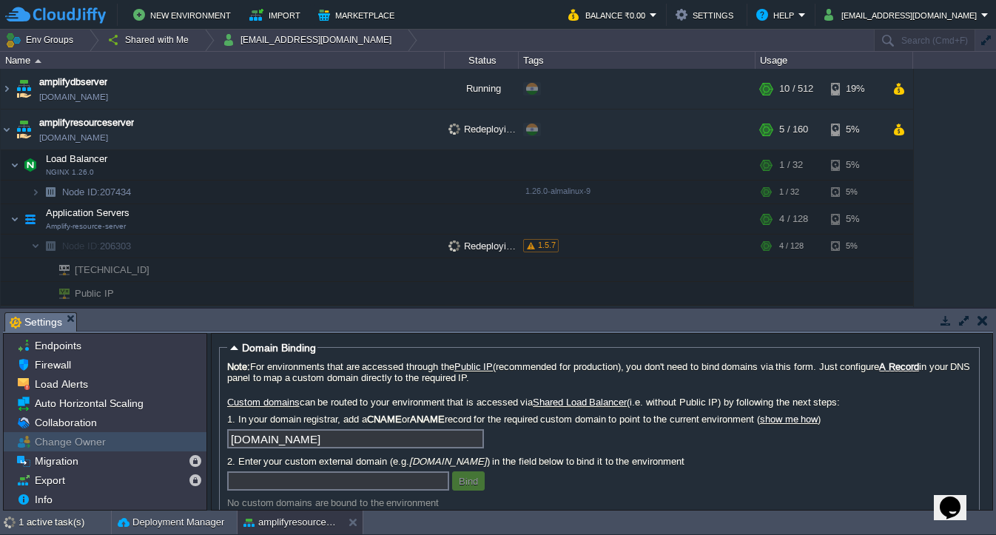
click at [101, 445] on span "Change Owner" at bounding box center [70, 441] width 76 height 13
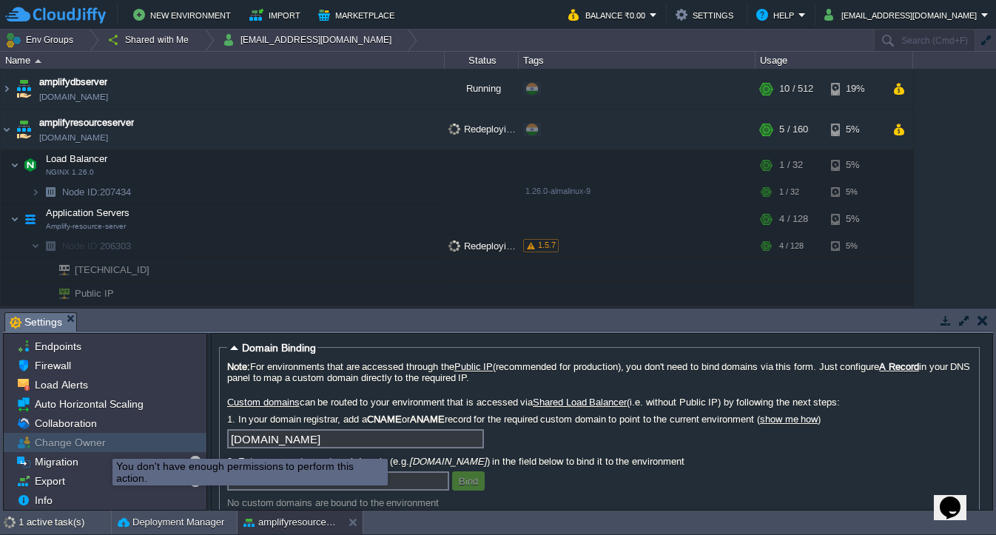
scroll to position [0, 0]
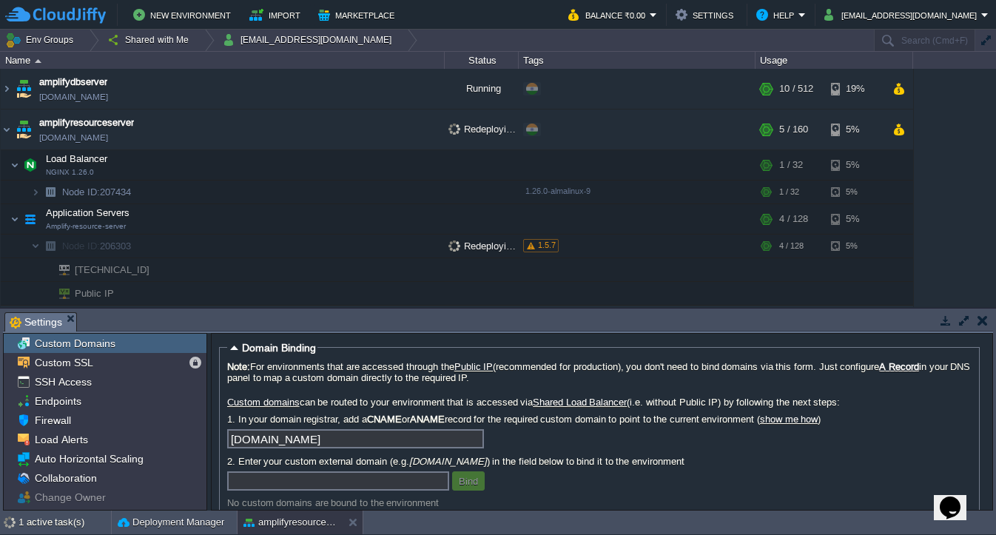
click at [979, 324] on button "button" at bounding box center [982, 320] width 10 height 13
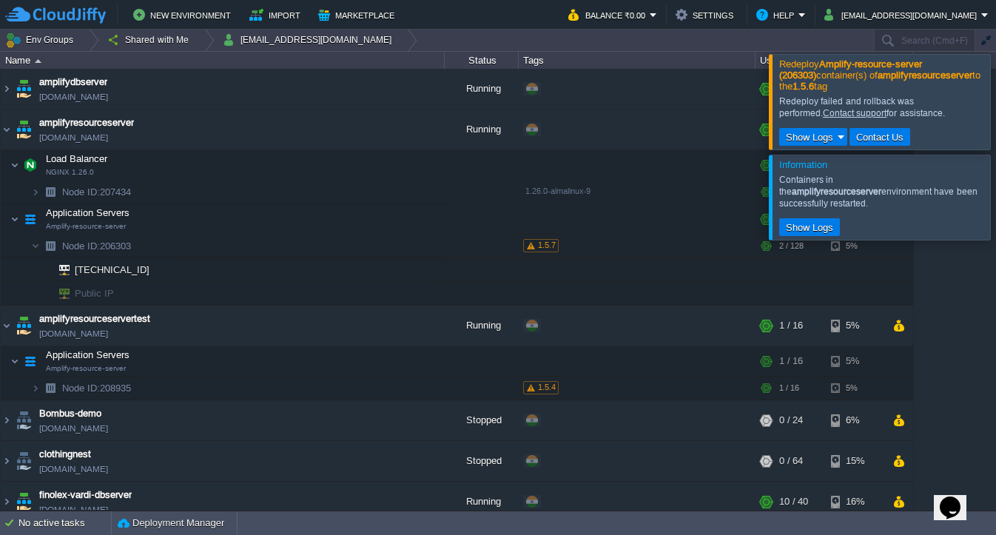
click at [995, 111] on div at bounding box center [1014, 101] width 0 height 95
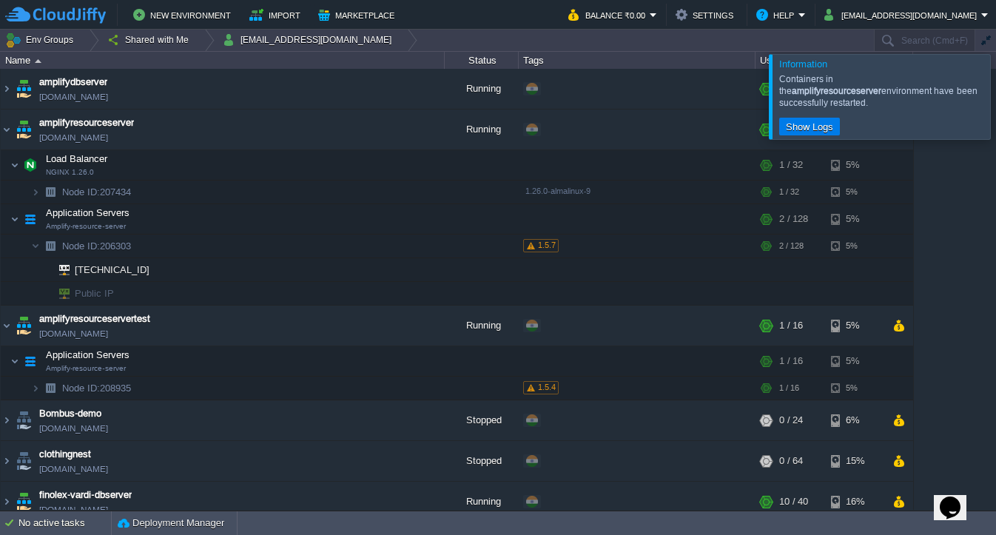
click at [995, 97] on div at bounding box center [1014, 96] width 0 height 84
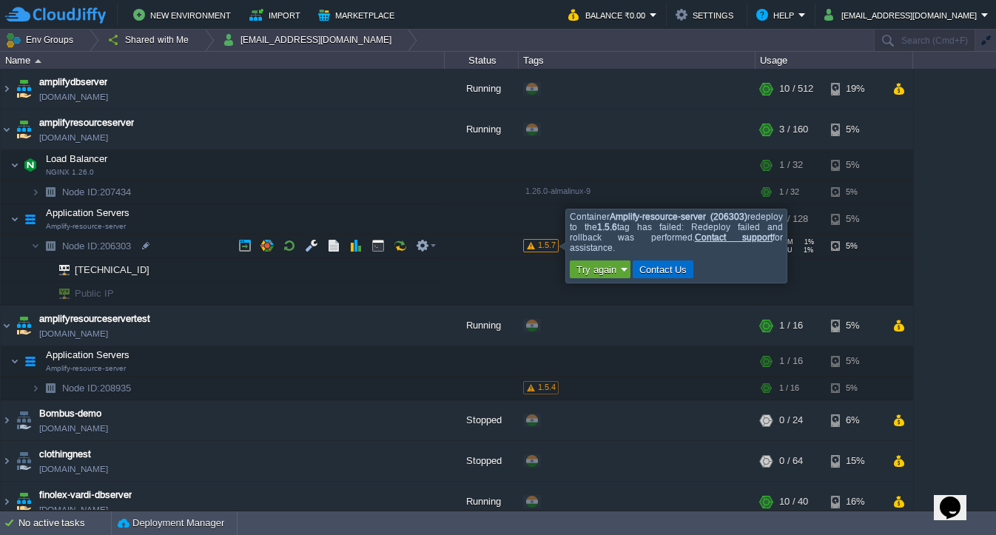
click at [646, 266] on button "Contact Us" at bounding box center [663, 269] width 57 height 13
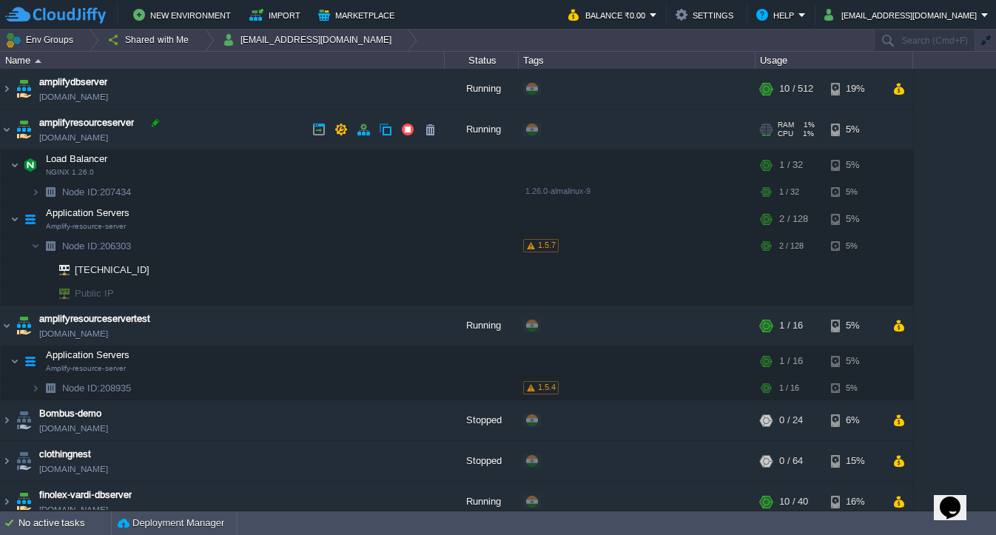
click at [161, 124] on div at bounding box center [155, 122] width 13 height 13
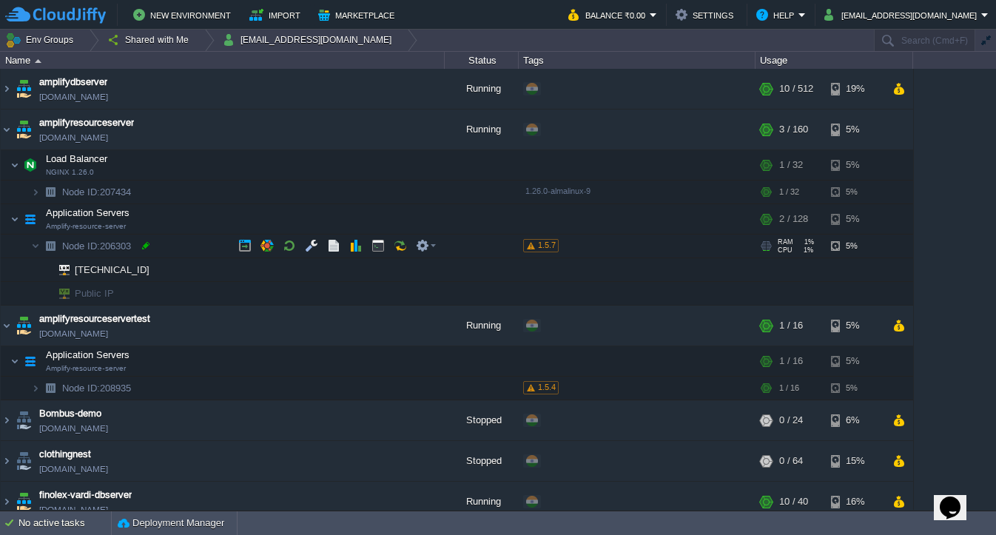
click at [144, 247] on div at bounding box center [145, 245] width 13 height 13
type input "206303"
